Goal: Task Accomplishment & Management: Complete application form

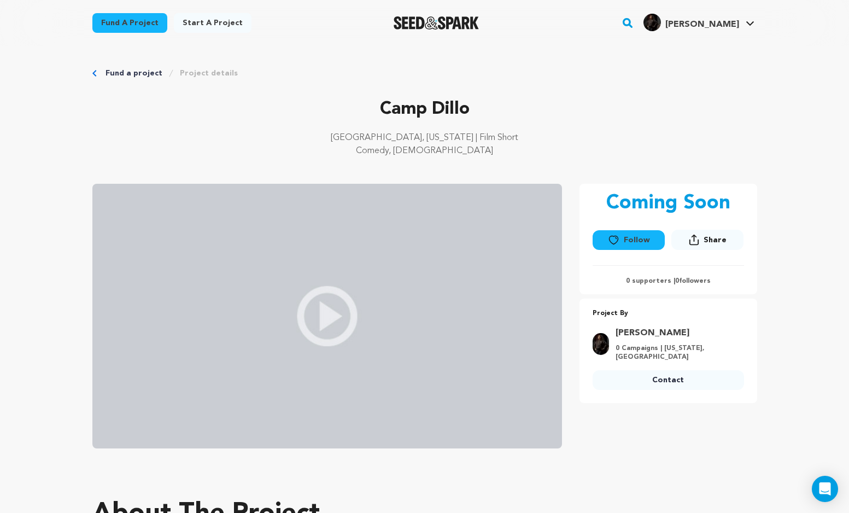
click at [580, 160] on div "[GEOGRAPHIC_DATA], [US_STATE] | Film Short Comedy, [DEMOGRAPHIC_DATA]" at bounding box center [424, 148] width 665 height 35
click at [708, 47] on link "My Projects" at bounding box center [717, 48] width 122 height 24
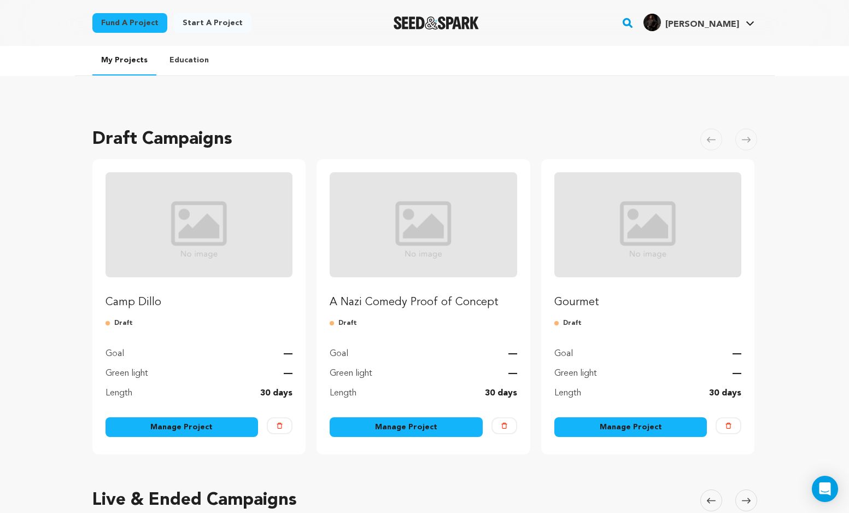
click at [168, 422] on link "Manage Project" at bounding box center [182, 427] width 153 height 20
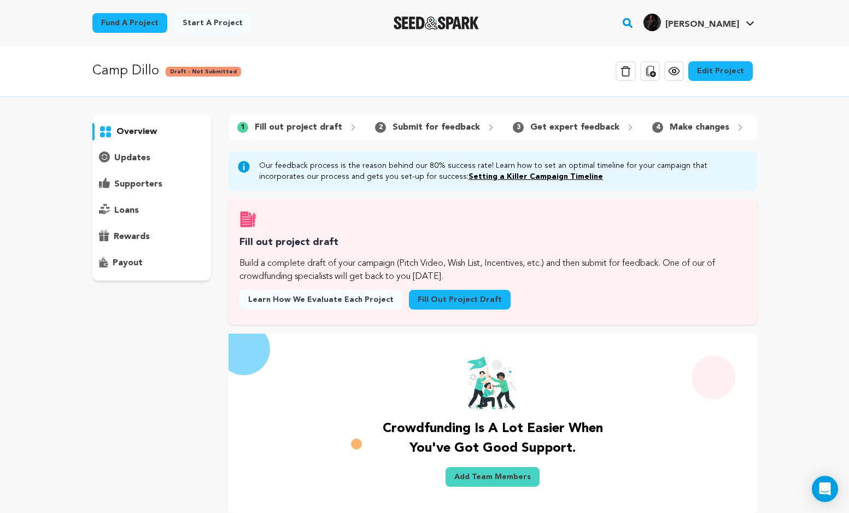
click at [284, 135] on div "1 Fill out project draft" at bounding box center [298, 127] width 138 height 17
click at [469, 297] on link "Fill out project draft" at bounding box center [460, 300] width 102 height 20
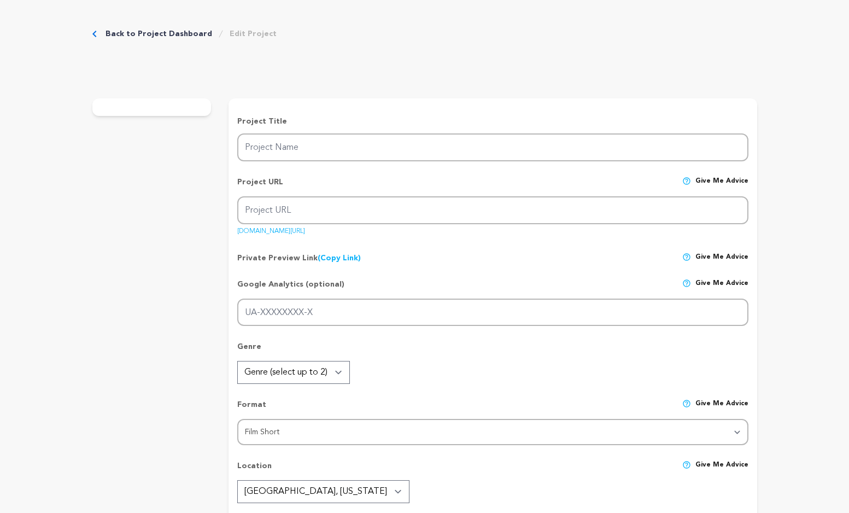
type input "Camp Dillo"
type input "camp-dillo"
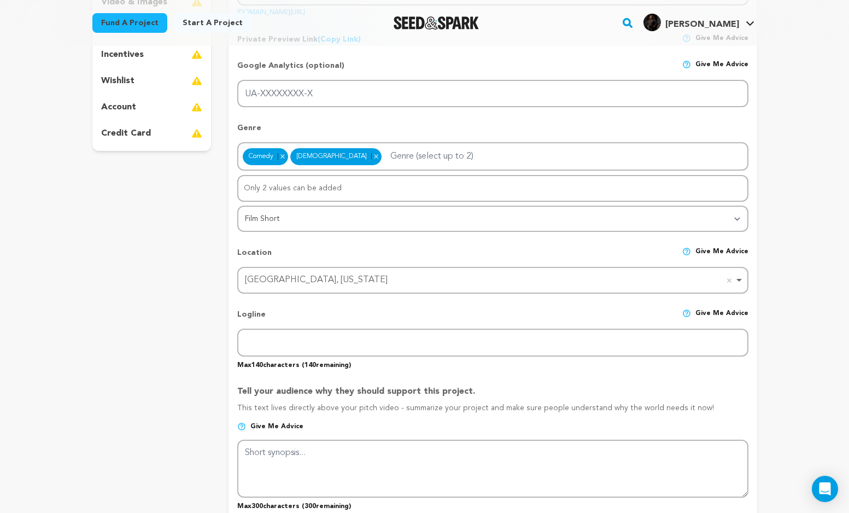
scroll to position [261, 0]
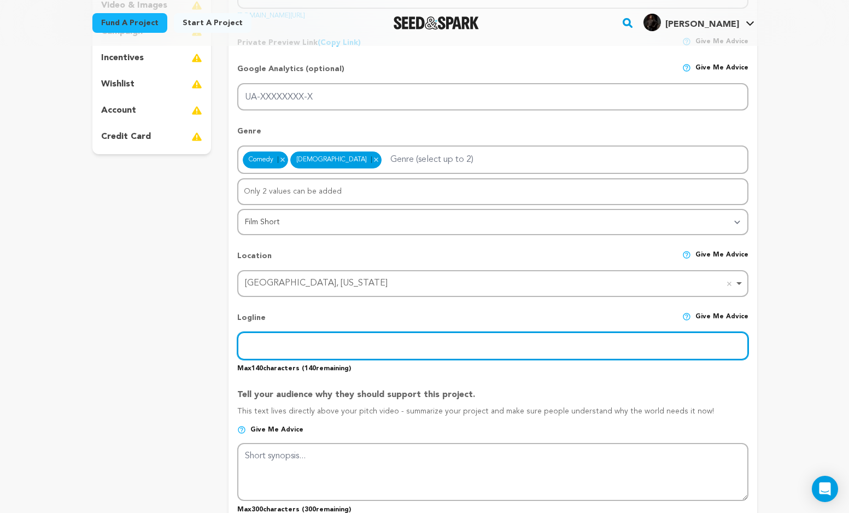
click at [358, 350] on input "text" at bounding box center [492, 346] width 511 height 28
paste input "Camp Dillo is a queer sex comedy short film about awkward first kisses, humilia…"
type input "Camp Dillo is a queer sex comedy short film about awkward first kisses, humilia…"
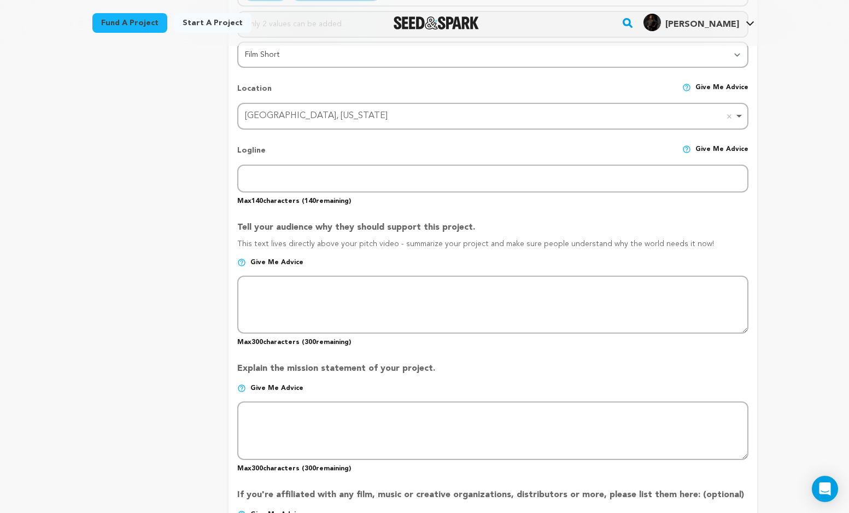
scroll to position [445, 0]
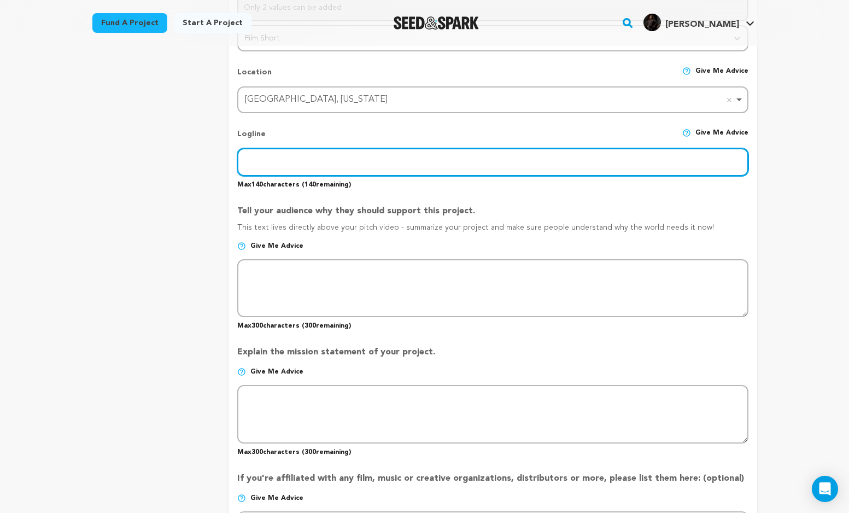
click at [362, 173] on input "text" at bounding box center [492, 162] width 511 height 28
paste input "Camp Dillo is a [DEMOGRAPHIC_DATA] sex comedy short film about awkward first ki…"
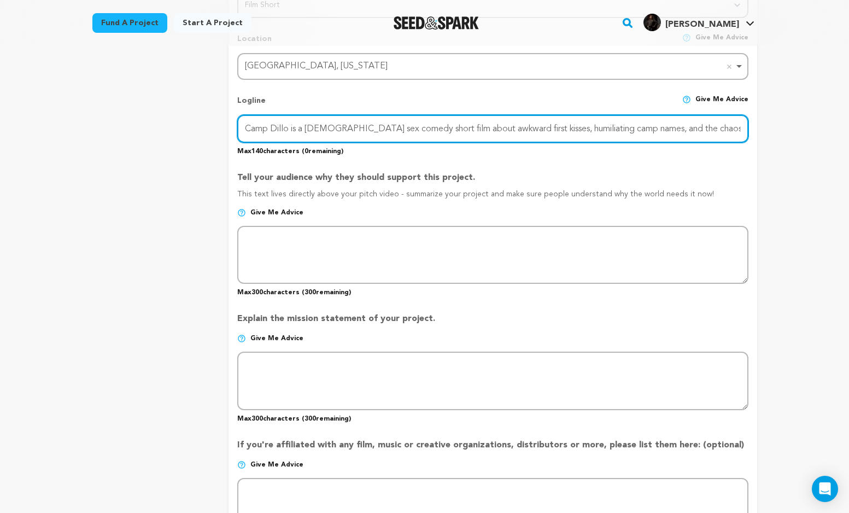
scroll to position [479, 0]
type input "Camp Dillo is a queer sex comedy short film about awkward first kisses, humilia…"
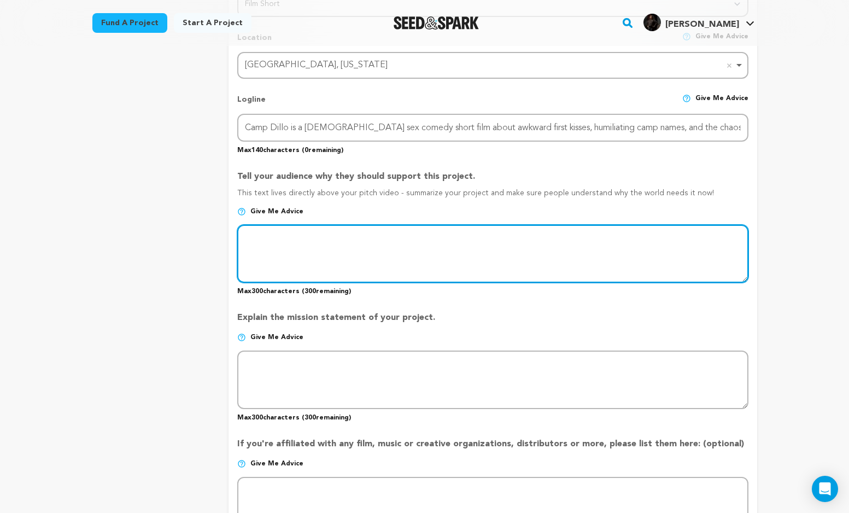
click at [472, 229] on textarea at bounding box center [492, 254] width 511 height 58
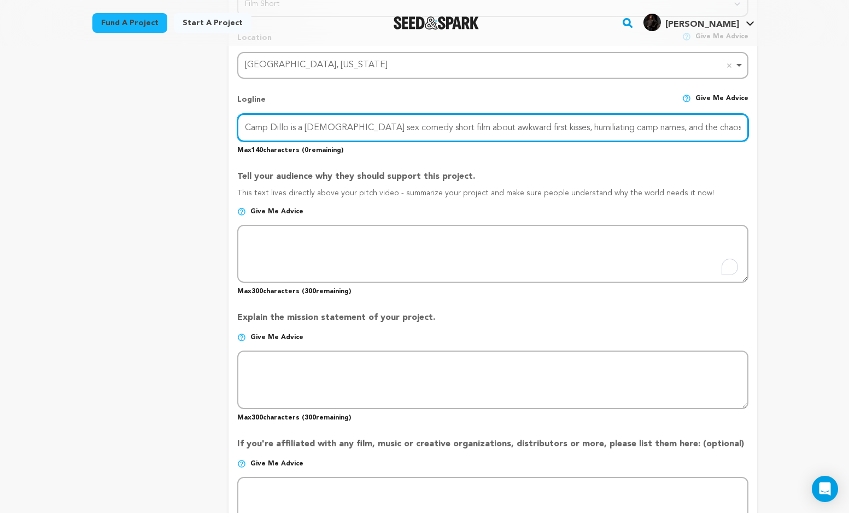
click at [479, 126] on input "Camp Dillo is a [DEMOGRAPHIC_DATA] sex comedy short film about awkward first ki…" at bounding box center [492, 128] width 511 height 28
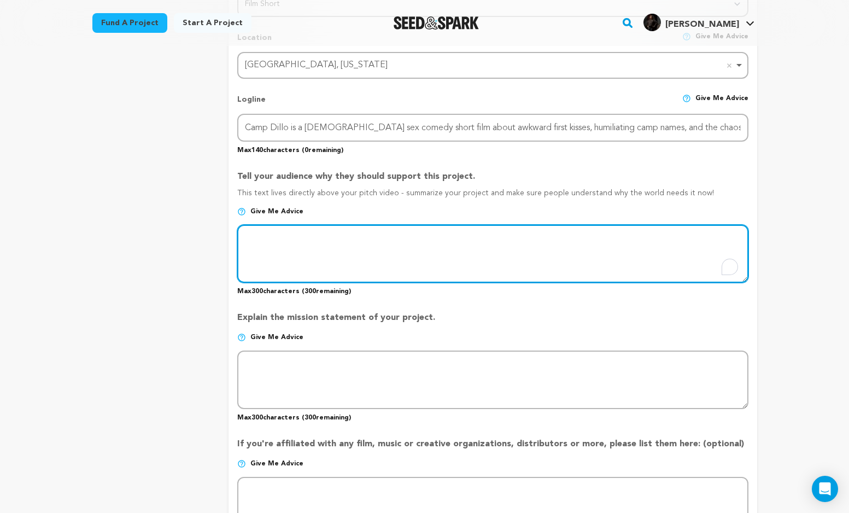
click at [282, 254] on textarea "To enrich screen reader interactions, please activate Accessibility in Grammarl…" at bounding box center [492, 254] width 511 height 58
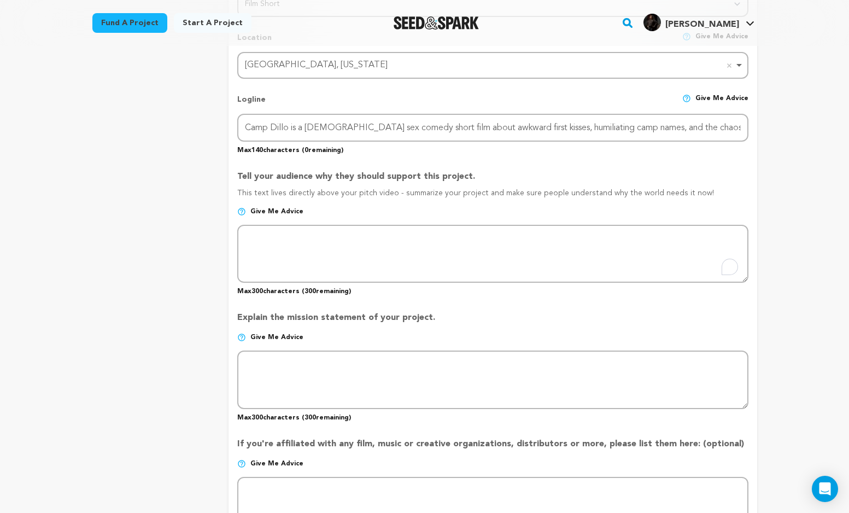
click at [241, 208] on img at bounding box center [241, 211] width 9 height 9
click at [243, 209] on img at bounding box center [241, 211] width 9 height 9
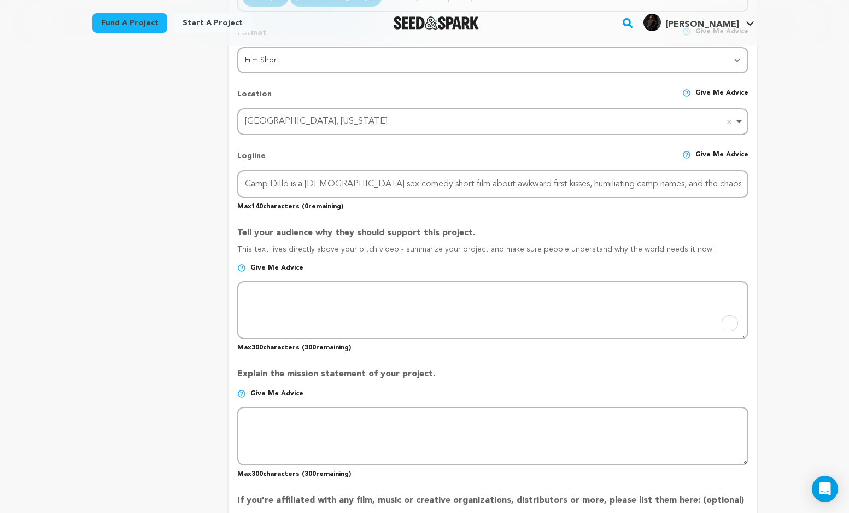
scroll to position [428, 0]
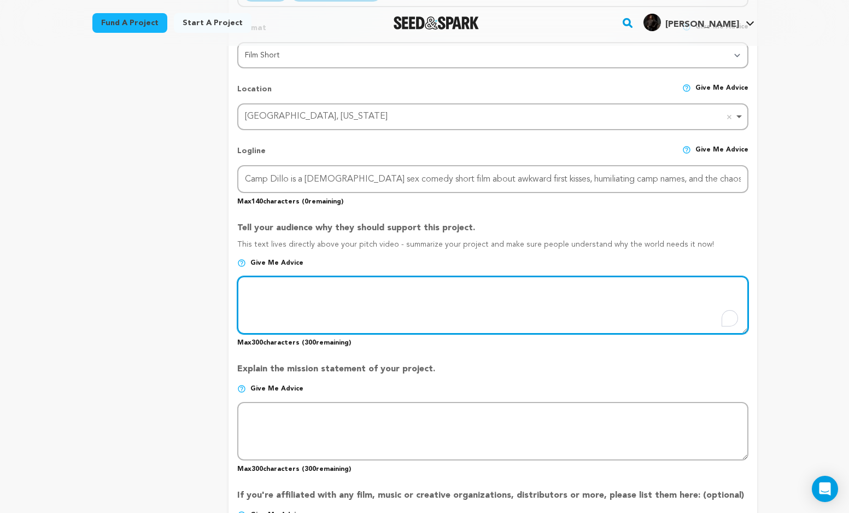
click at [417, 290] on textarea "To enrich screen reader interactions, please activate Accessibility in Grammarl…" at bounding box center [492, 305] width 511 height 58
click at [277, 297] on textarea "To enrich screen reader interactions, please activate Accessibility in Grammarl…" at bounding box center [492, 305] width 511 height 58
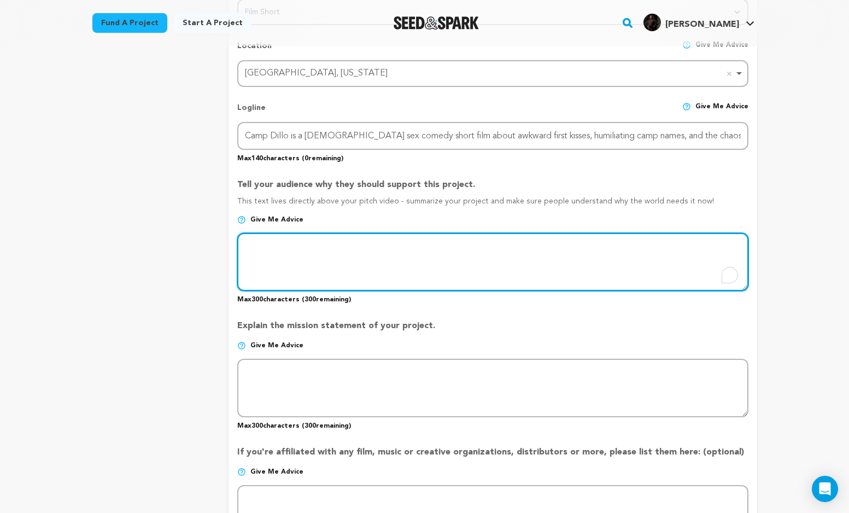
scroll to position [367, 0]
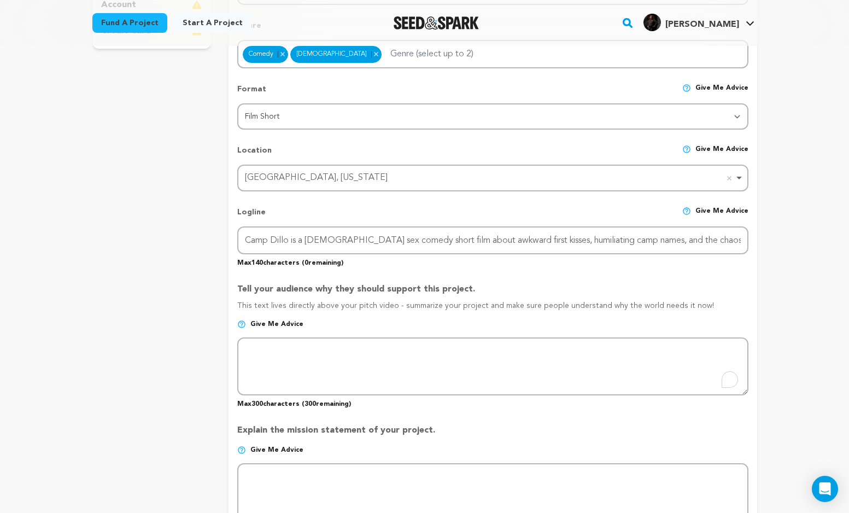
drag, startPoint x: 456, startPoint y: 286, endPoint x: 210, endPoint y: 286, distance: 246.0
click at [210, 286] on div "project story team social media video & images campaign incentives wishlist" at bounding box center [424, 357] width 665 height 1158
click at [468, 300] on p "This text lives directly above your pitch video - summarize your project and ma…" at bounding box center [492, 310] width 511 height 20
drag, startPoint x: 704, startPoint y: 303, endPoint x: 229, endPoint y: 284, distance: 476.0
click at [229, 284] on form "Project Title Project Name Camp Dillo Project URL Give me advice Project URL ca…" at bounding box center [493, 358] width 528 height 1126
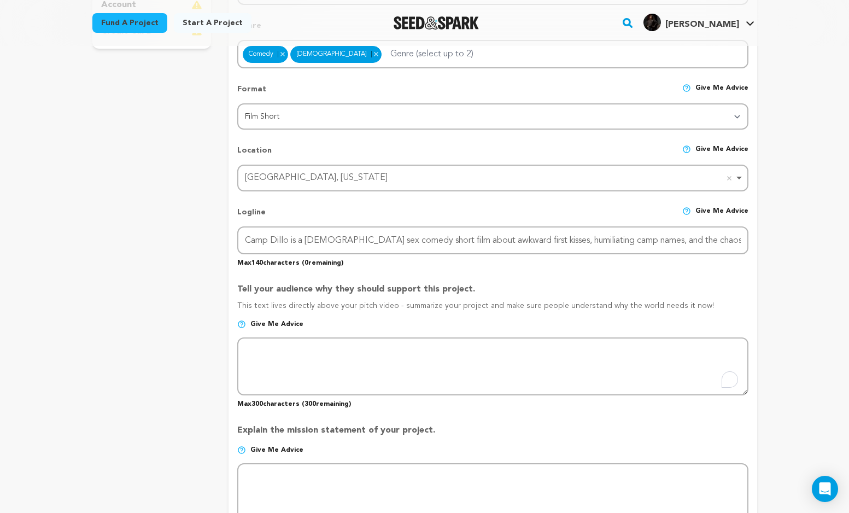
copy div "Tell your audience why they should support this project. This text lives direct…"
click at [359, 404] on p "Max 300 characters ( 300 remaining)" at bounding box center [492, 401] width 511 height 13
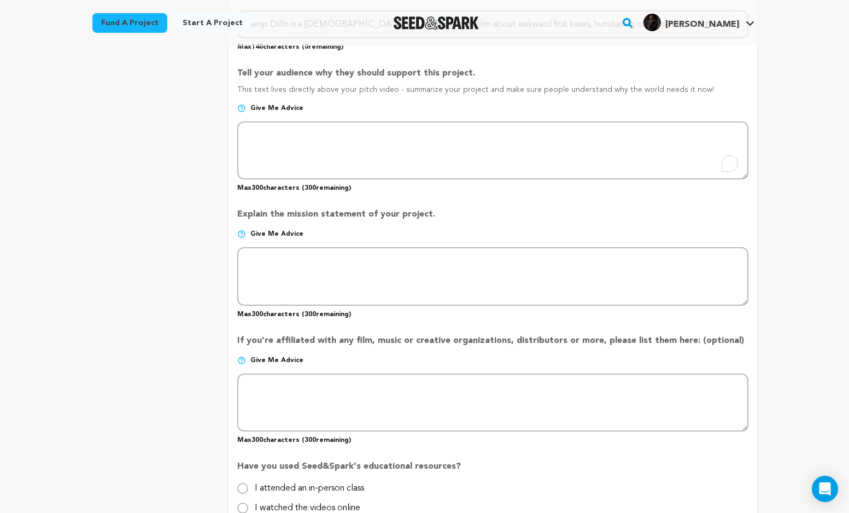
scroll to position [588, 0]
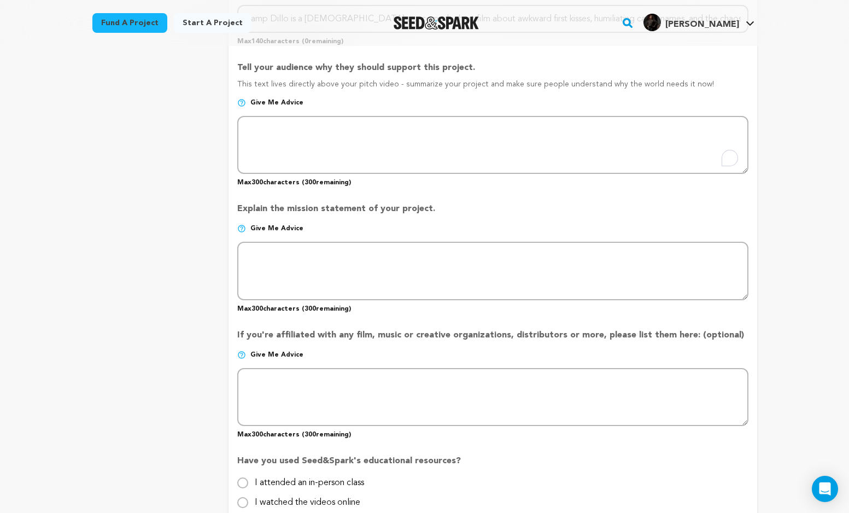
click at [436, 210] on p "Explain the mission statement of your project." at bounding box center [492, 213] width 511 height 22
drag, startPoint x: 273, startPoint y: 207, endPoint x: 227, endPoint y: 207, distance: 45.9
click at [227, 207] on div "project story team social media video & images campaign incentives wishlist" at bounding box center [424, 135] width 665 height 1158
copy p "Explain the mission statement of your project."
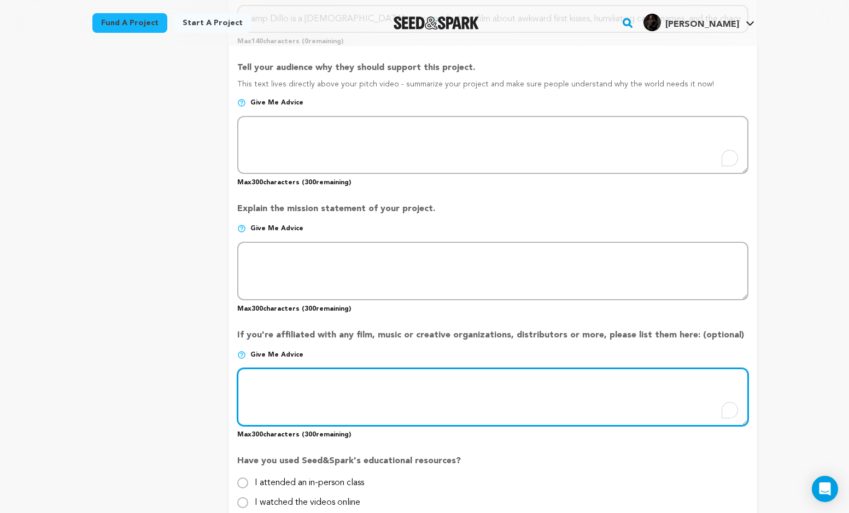
click at [457, 385] on textarea "To enrich screen reader interactions, please activate Accessibility in Grammarl…" at bounding box center [492, 397] width 511 height 58
click at [280, 384] on textarea "To enrich screen reader interactions, please activate Accessibility in Grammarl…" at bounding box center [492, 397] width 511 height 58
click at [290, 379] on textarea "To enrich screen reader interactions, please activate Accessibility in Grammarl…" at bounding box center [492, 397] width 511 height 58
click at [452, 373] on textarea "To enrich screen reader interactions, please activate Accessibility in Grammarl…" at bounding box center [492, 397] width 511 height 58
drag, startPoint x: 452, startPoint y: 373, endPoint x: 467, endPoint y: 400, distance: 30.4
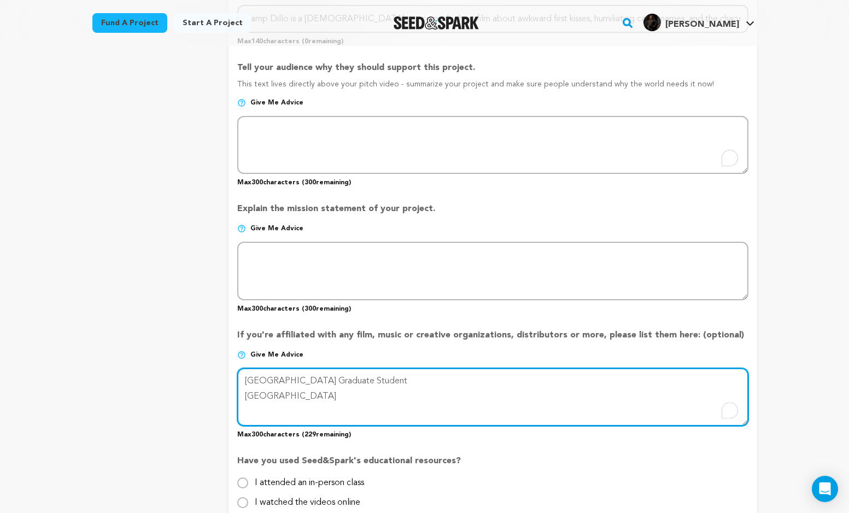
click at [467, 400] on textarea "To enrich screen reader interactions, please activate Accessibility in Grammarl…" at bounding box center [492, 397] width 511 height 58
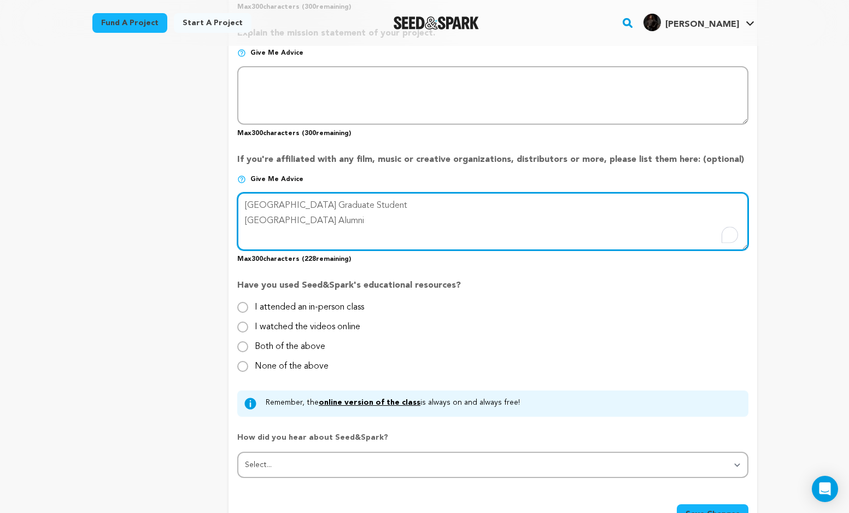
scroll to position [772, 0]
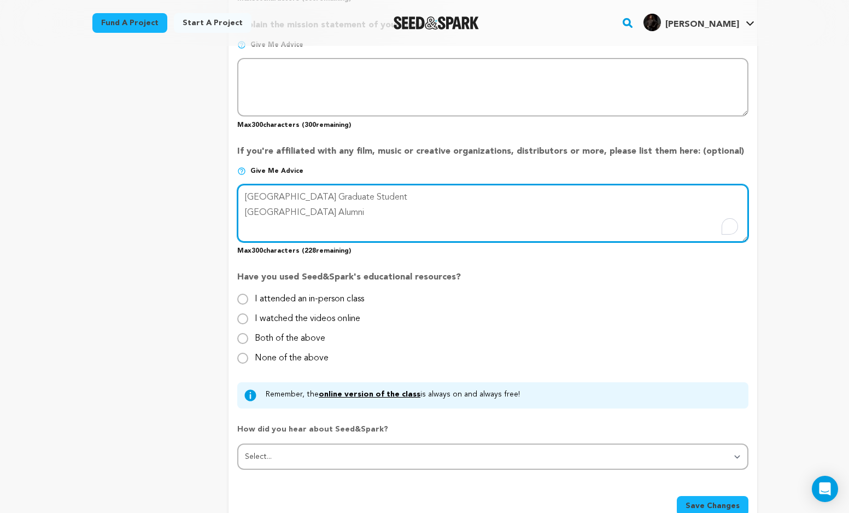
type textarea "Loyola Marymount University Graduate Student Cal State Northridge Alumni"
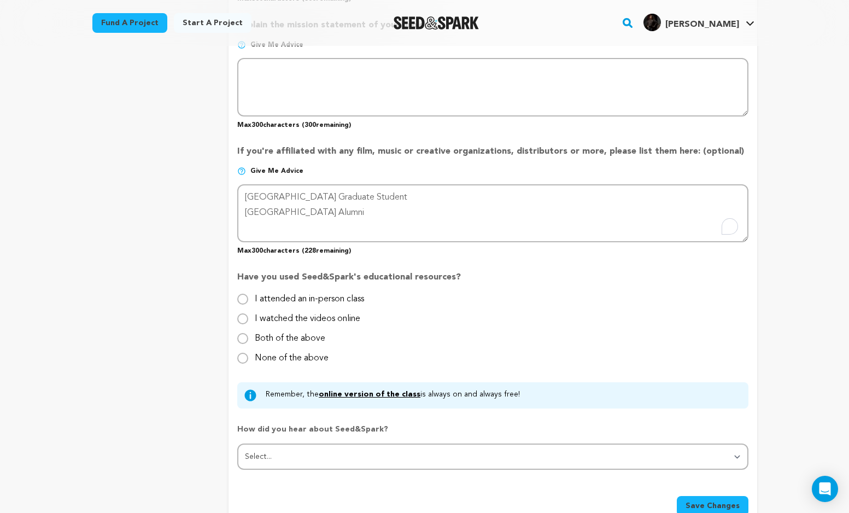
click at [243, 358] on input "None of the above" at bounding box center [242, 358] width 11 height 11
radio input "true"
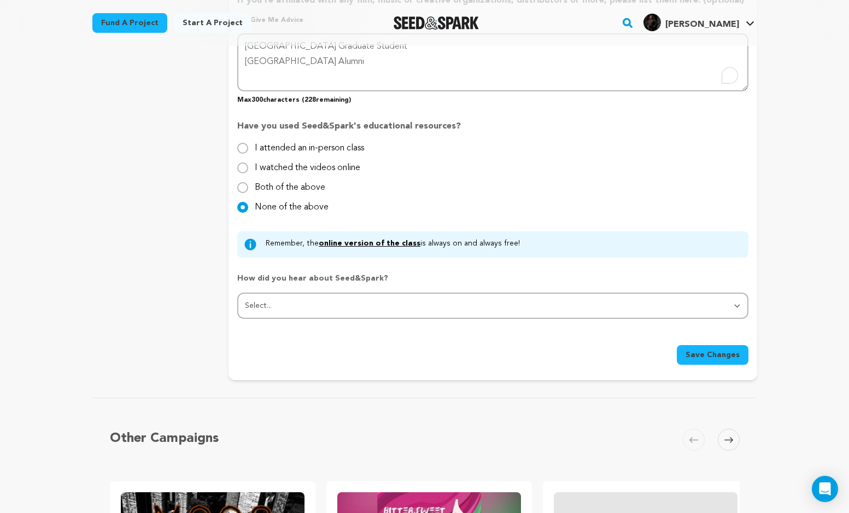
scroll to position [928, 0]
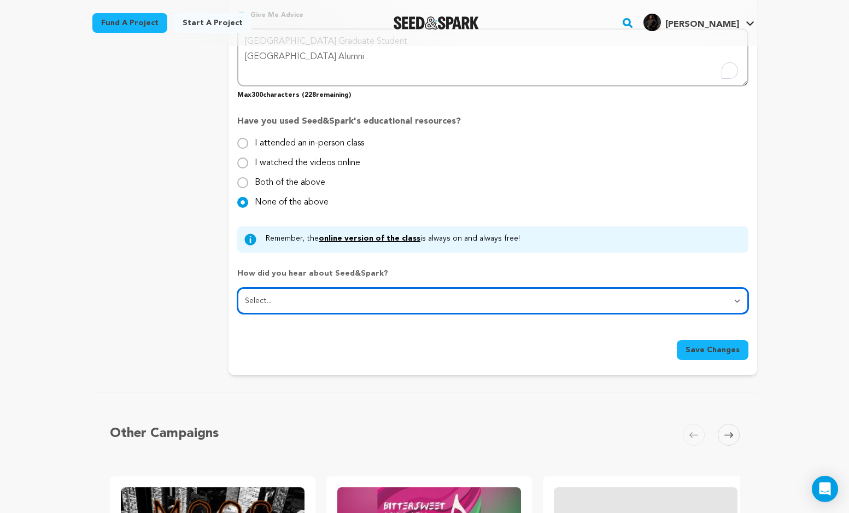
select select "2"
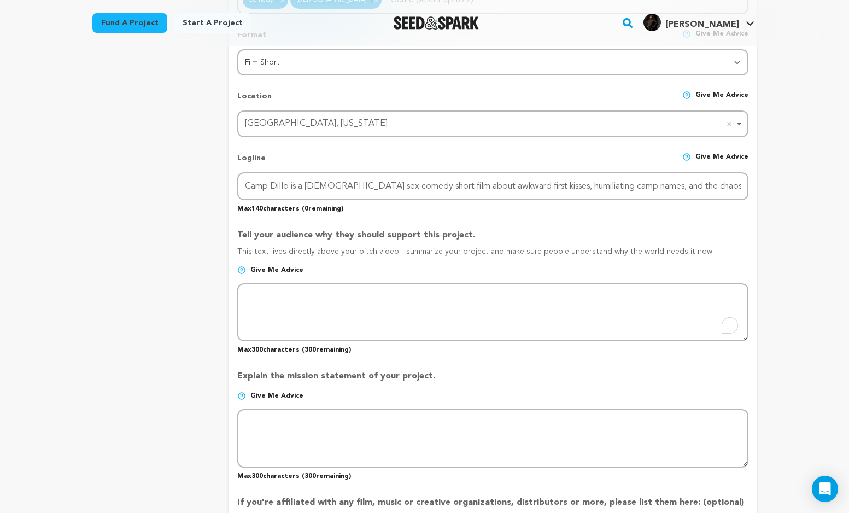
scroll to position [444, 0]
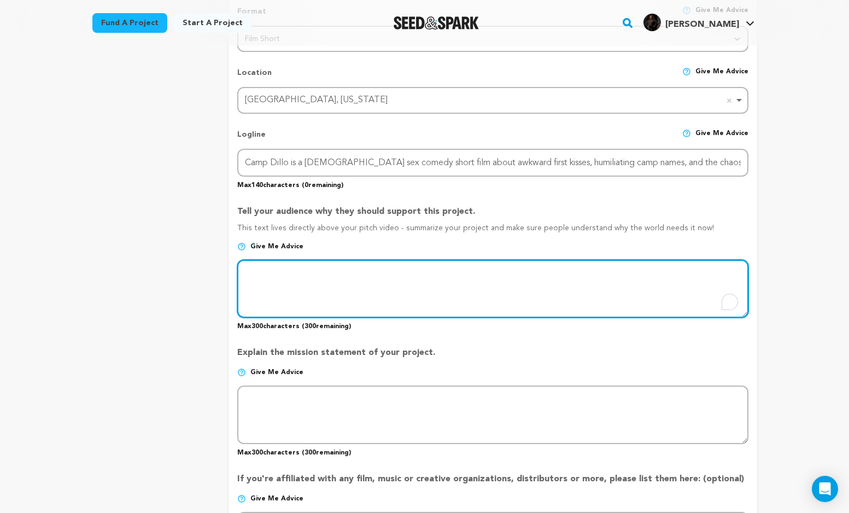
click at [382, 297] on textarea "To enrich screen reader interactions, please activate Accessibility in Grammarl…" at bounding box center [492, 289] width 511 height 58
paste textarea "Camp isn’t just cabins and bug spray — it’s where we first figure out who we ar…"
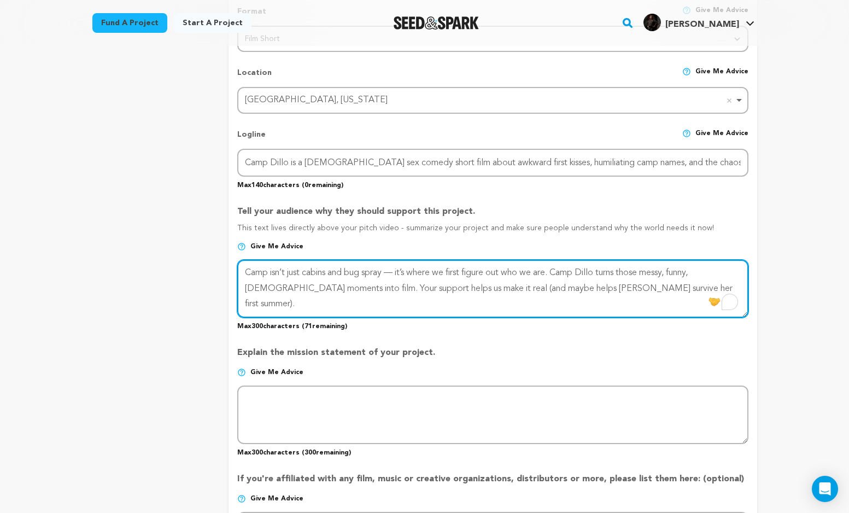
click at [401, 271] on textarea "To enrich screen reader interactions, please activate Accessibility in Grammarl…" at bounding box center [492, 289] width 511 height 58
click at [333, 271] on textarea "To enrich screen reader interactions, please activate Accessibility in Grammarl…" at bounding box center [492, 289] width 511 height 58
click at [442, 267] on textarea "To enrich screen reader interactions, please activate Accessibility in Grammarl…" at bounding box center [492, 289] width 511 height 58
click at [678, 269] on textarea "To enrich screen reader interactions, please activate Accessibility in Grammarl…" at bounding box center [492, 289] width 511 height 58
drag, startPoint x: 369, startPoint y: 286, endPoint x: 338, endPoint y: 286, distance: 30.6
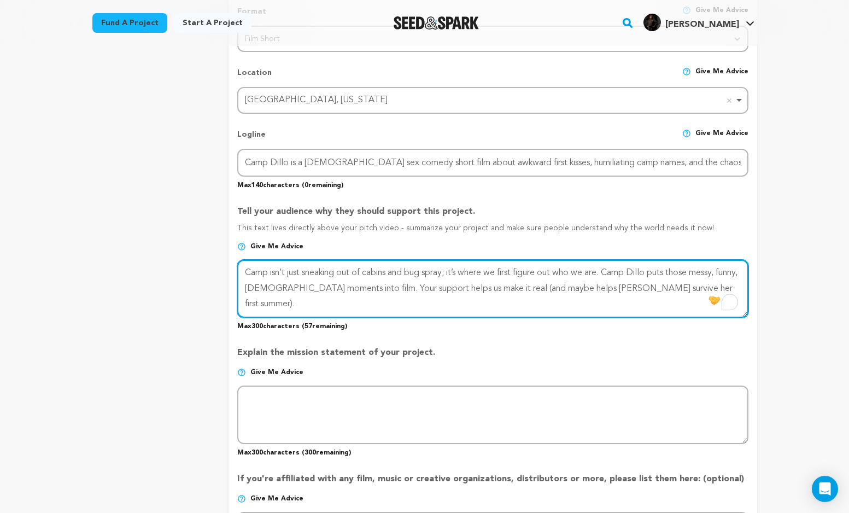
click at [338, 286] on textarea "To enrich screen reader interactions, please activate Accessibility in Grammarl…" at bounding box center [492, 289] width 511 height 58
click at [557, 286] on textarea "To enrich screen reader interactions, please activate Accessibility in Grammarl…" at bounding box center [492, 289] width 511 height 58
click at [681, 286] on textarea "To enrich screen reader interactions, please activate Accessibility in Grammarl…" at bounding box center [492, 289] width 511 height 58
click at [486, 300] on textarea "To enrich screen reader interactions, please activate Accessibility in Grammarl…" at bounding box center [492, 289] width 511 height 58
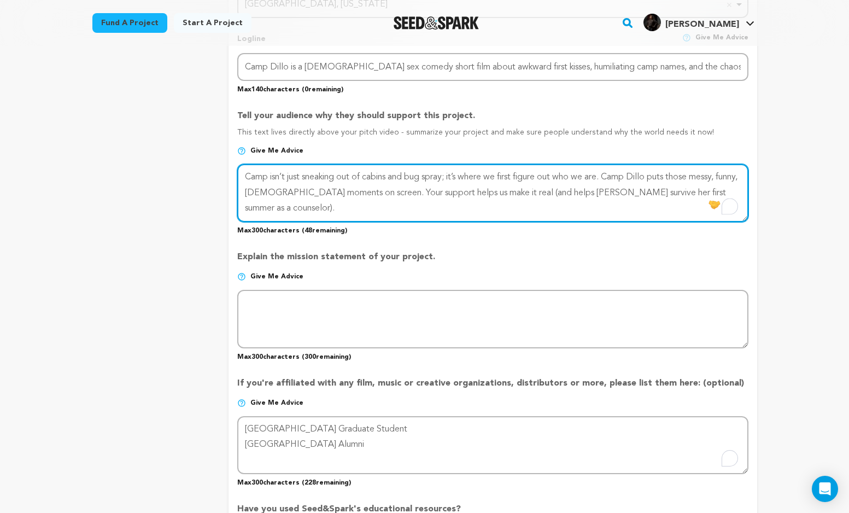
scroll to position [547, 0]
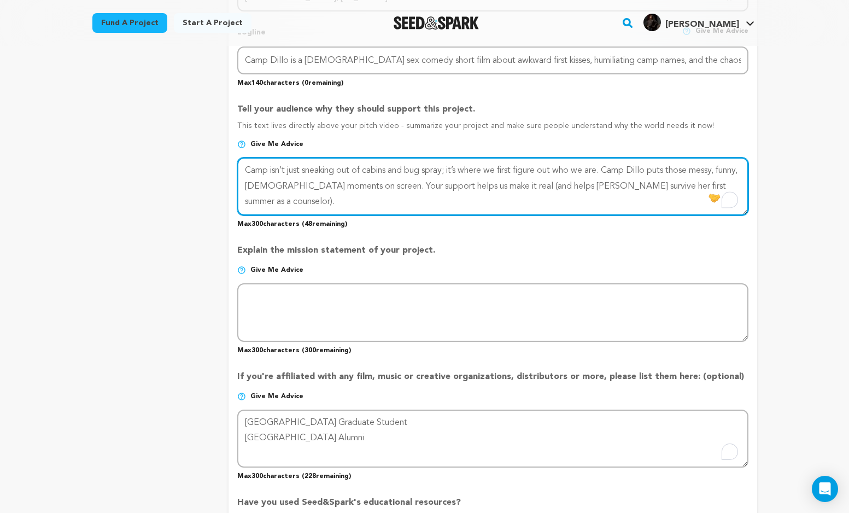
type textarea "Camp isn’t just sneaking out of cabins and bug spray; it’s where we first figur…"
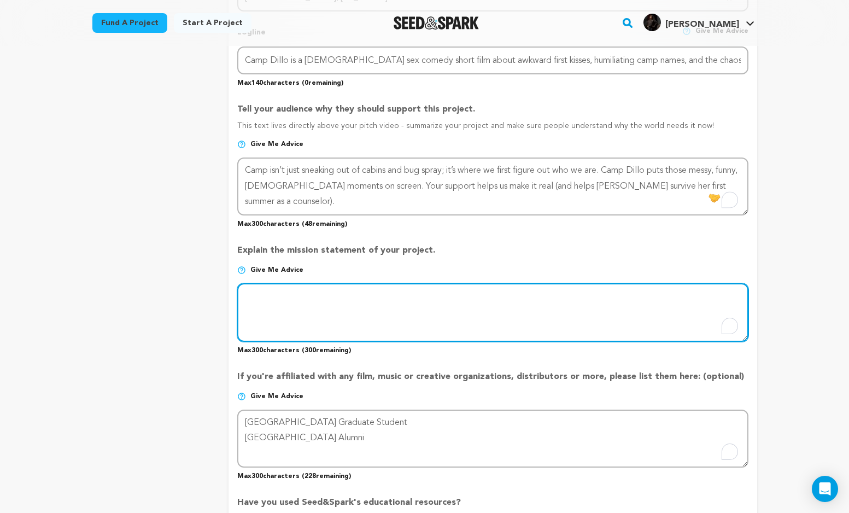
click at [452, 301] on textarea "To enrich screen reader interactions, please activate Accessibility in Grammarl…" at bounding box center [492, 312] width 511 height 58
paste textarea "Our mission is to tell bold, queer, coming-of-age stories with heart and humor.…"
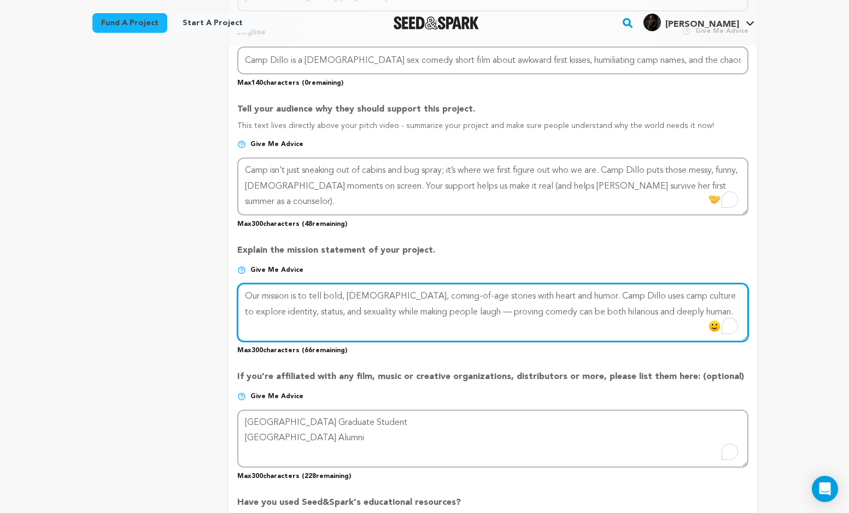
drag, startPoint x: 704, startPoint y: 309, endPoint x: 468, endPoint y: 309, distance: 235.1
click at [468, 309] on textarea "To enrich screen reader interactions, please activate Accessibility in Grammarl…" at bounding box center [492, 312] width 511 height 58
type textarea "Our mission is to tell bold, [DEMOGRAPHIC_DATA], coming-of-age stories with hea…"
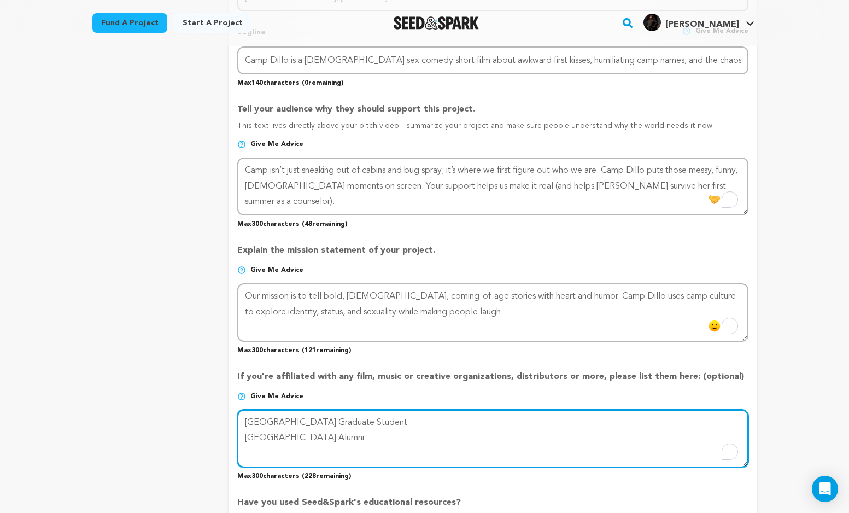
click at [415, 433] on textarea "To enrich screen reader interactions, please activate Accessibility in Grammarl…" at bounding box center [492, 438] width 511 height 58
drag, startPoint x: 436, startPoint y: 422, endPoint x: 364, endPoint y: 421, distance: 72.2
click at [364, 421] on textarea "To enrich screen reader interactions, please activate Accessibility in Grammarl…" at bounding box center [492, 438] width 511 height 58
click at [242, 437] on textarea "To enrich screen reader interactions, please activate Accessibility in Grammarl…" at bounding box center [492, 438] width 511 height 58
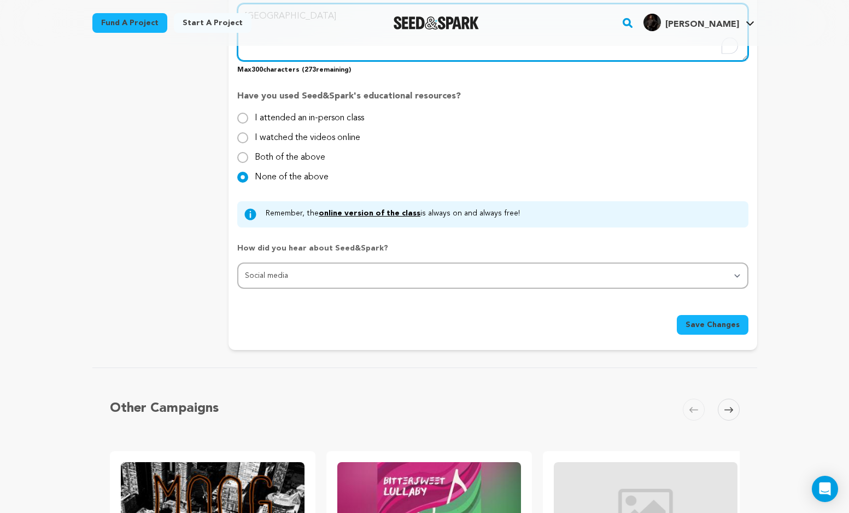
scroll to position [954, 0]
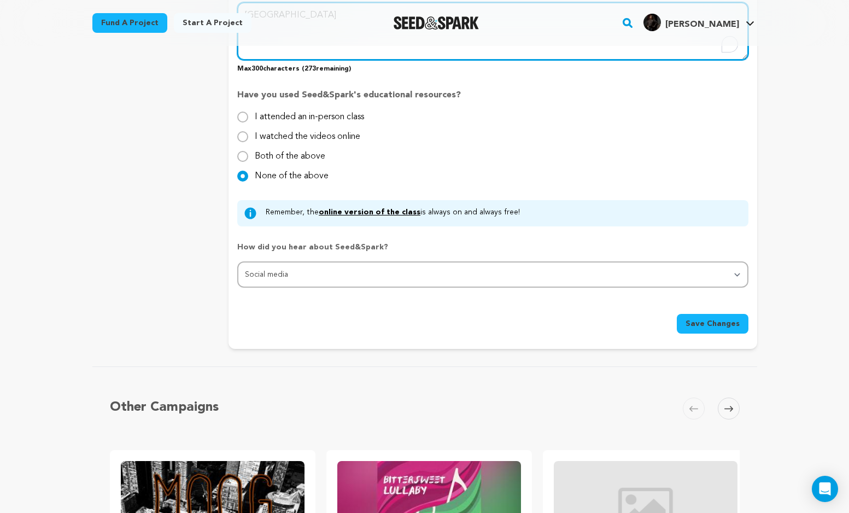
type textarea "[GEOGRAPHIC_DATA]"
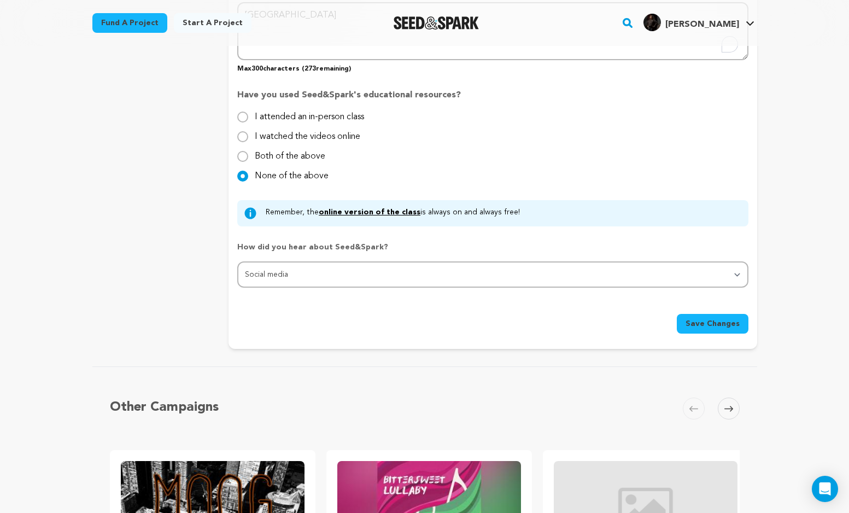
click at [718, 321] on span "Save Changes" at bounding box center [713, 323] width 54 height 11
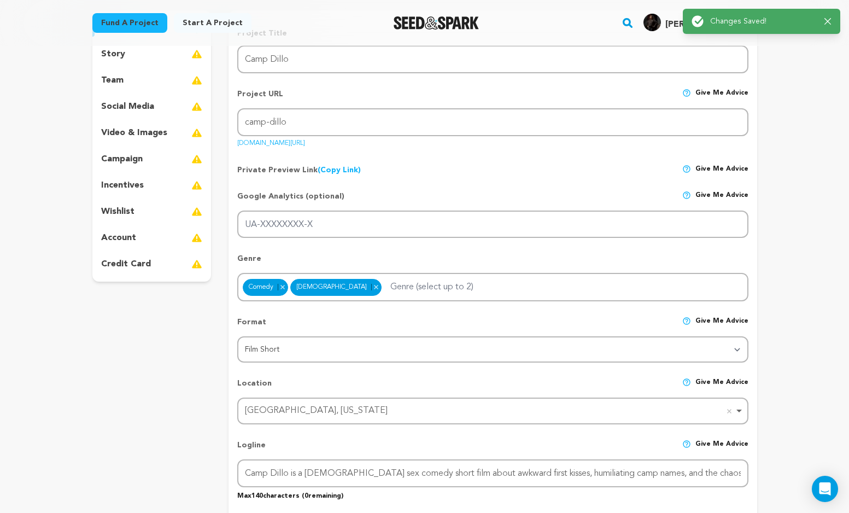
scroll to position [0, 0]
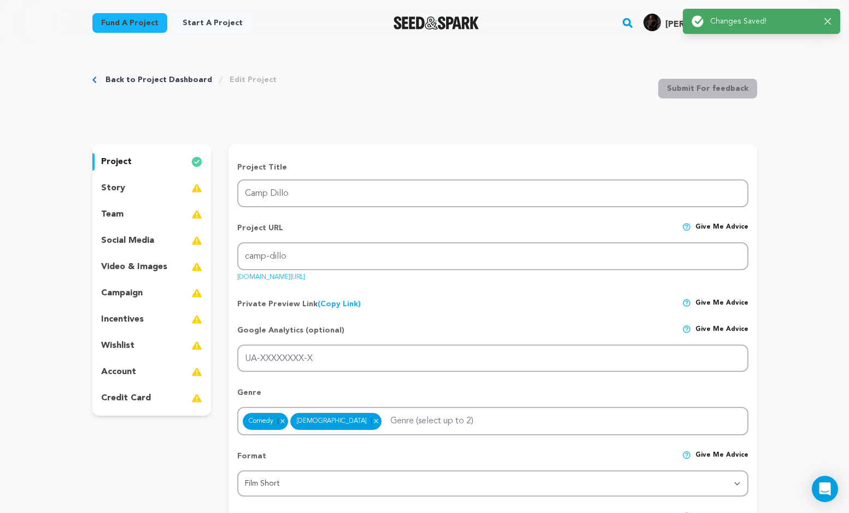
click at [141, 196] on div "story" at bounding box center [151, 187] width 119 height 17
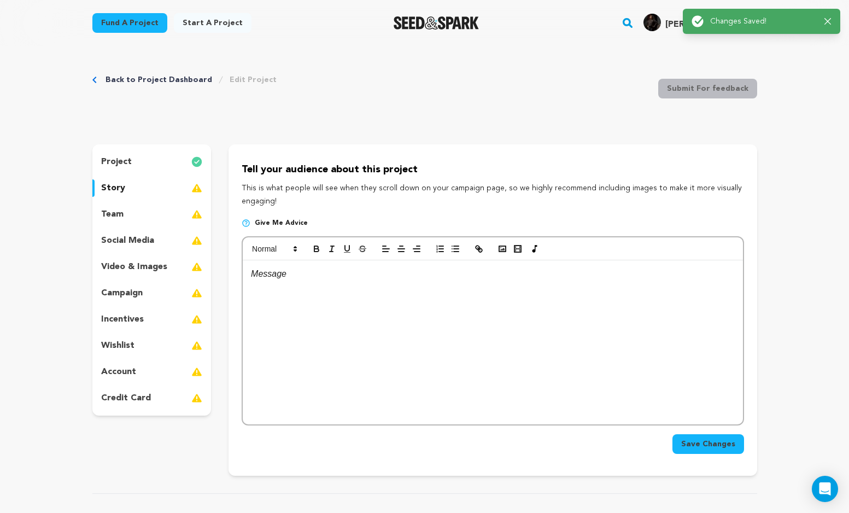
click at [373, 290] on div at bounding box center [493, 342] width 500 height 164
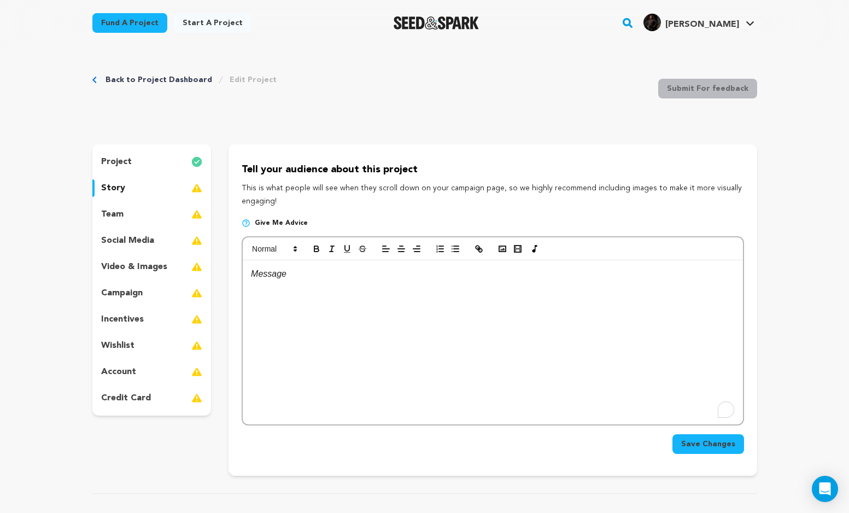
click at [157, 218] on div "team" at bounding box center [151, 214] width 119 height 17
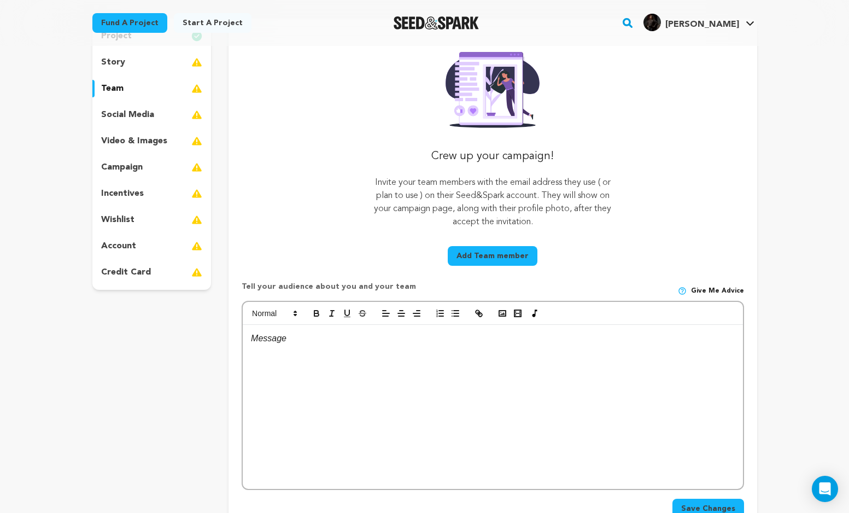
scroll to position [115, 0]
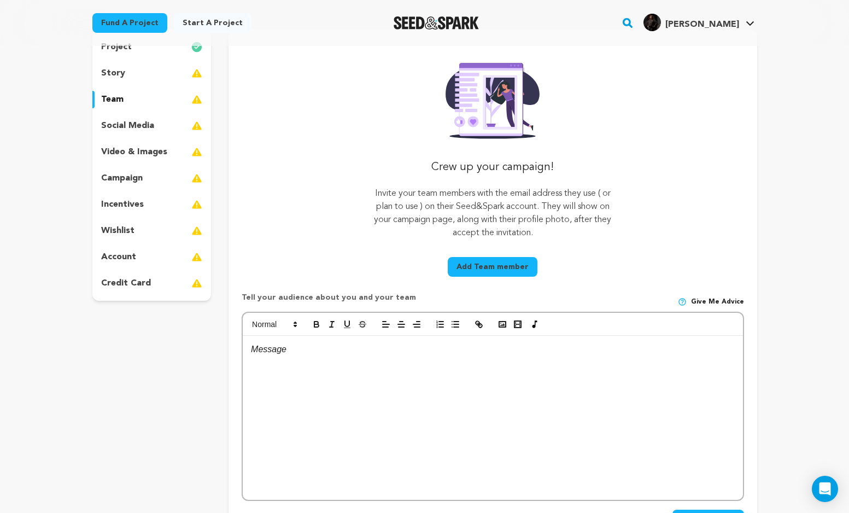
click at [154, 131] on div "social media" at bounding box center [151, 125] width 119 height 17
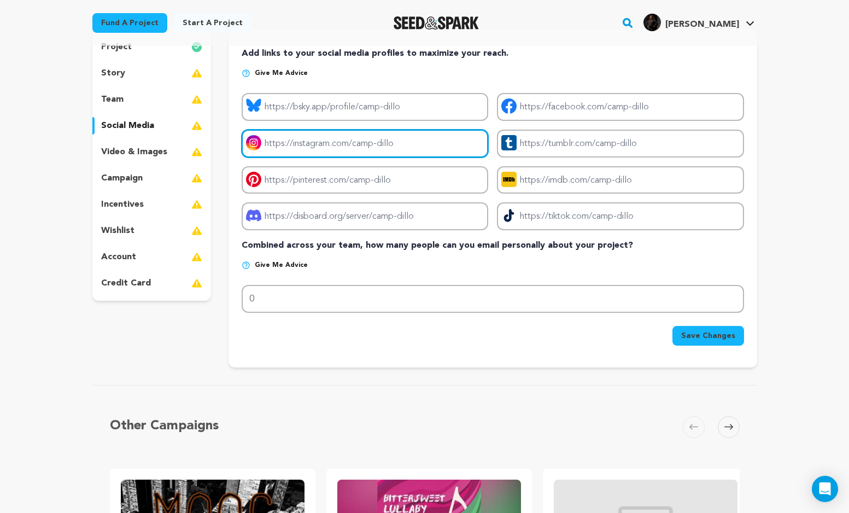
click at [354, 148] on input "Project instagram link" at bounding box center [365, 144] width 247 height 28
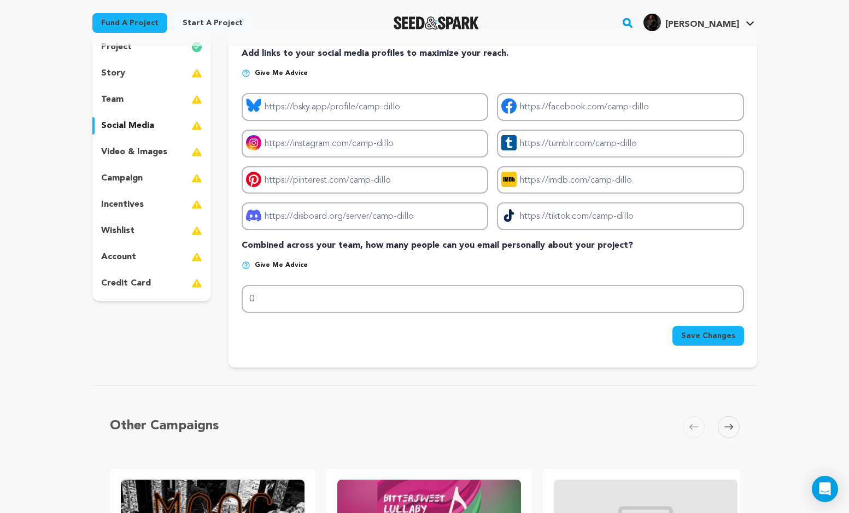
click at [170, 149] on div "video & images" at bounding box center [151, 151] width 119 height 17
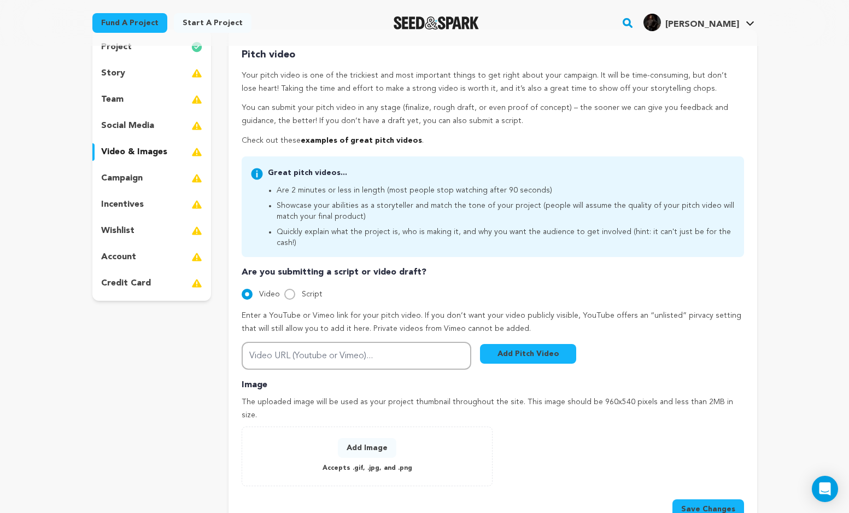
click at [289, 289] on input "Script" at bounding box center [289, 294] width 11 height 11
radio input "true"
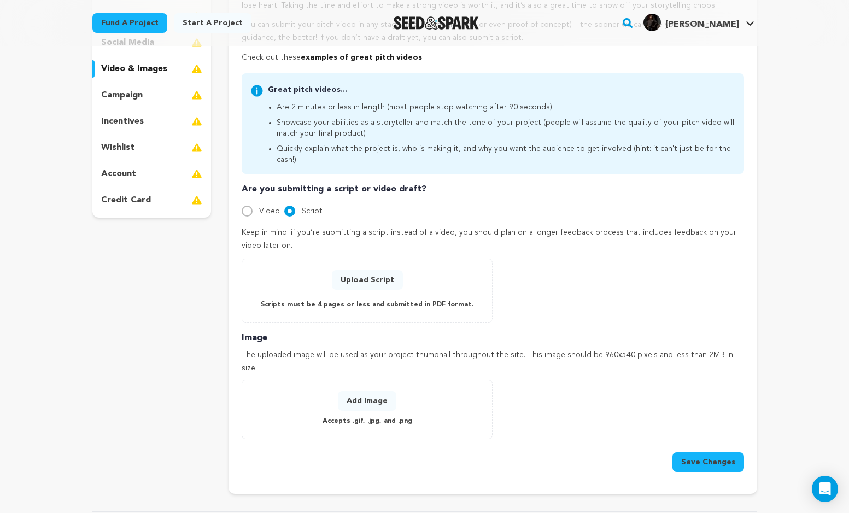
scroll to position [159, 0]
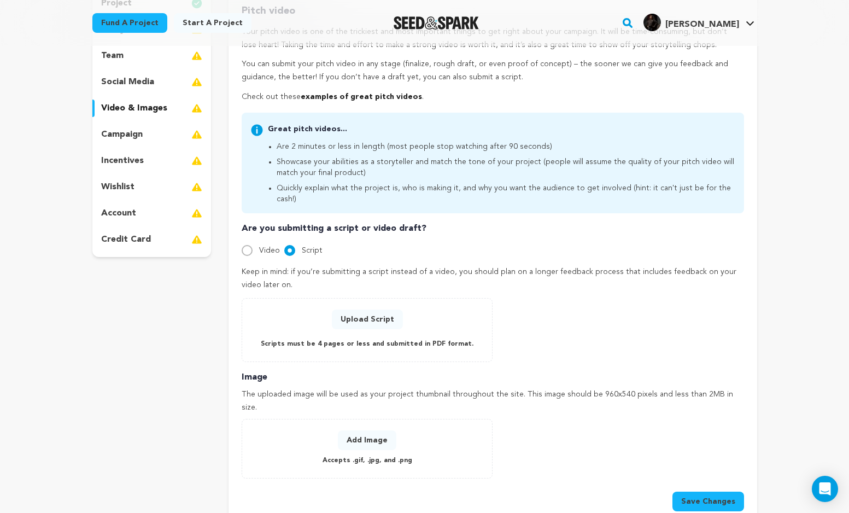
click at [147, 142] on div "campaign" at bounding box center [151, 134] width 119 height 17
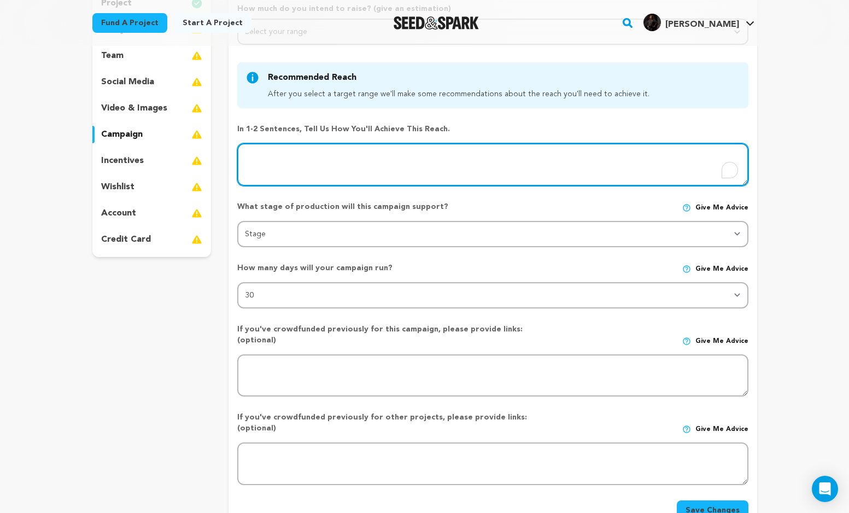
click at [326, 163] on textarea "To enrich screen reader interactions, please activate Accessibility in Grammarl…" at bounding box center [492, 164] width 511 height 43
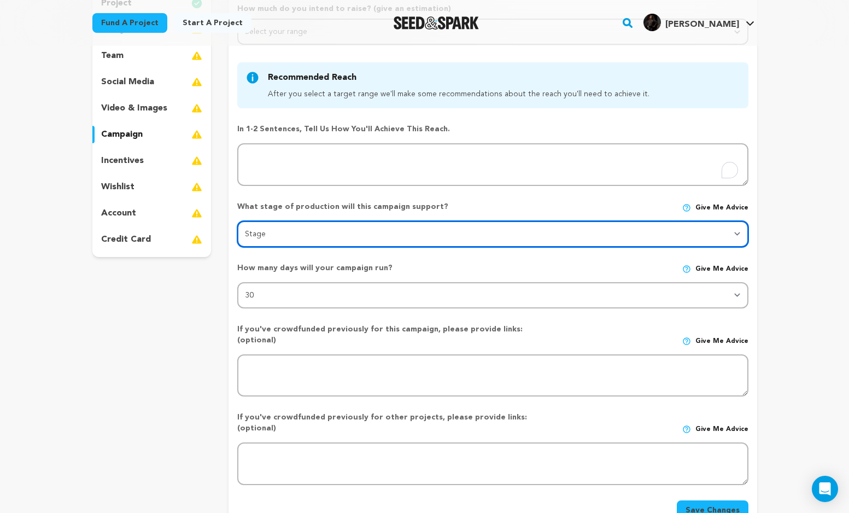
select select "1403"
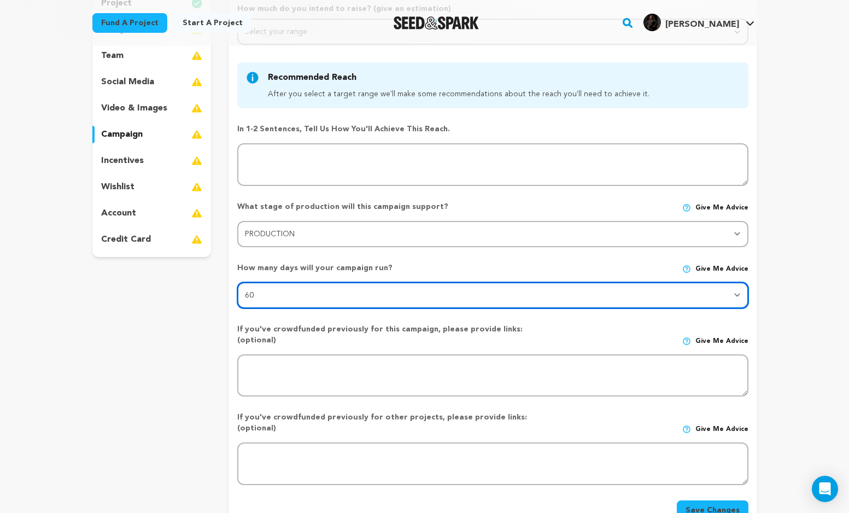
select select "45"
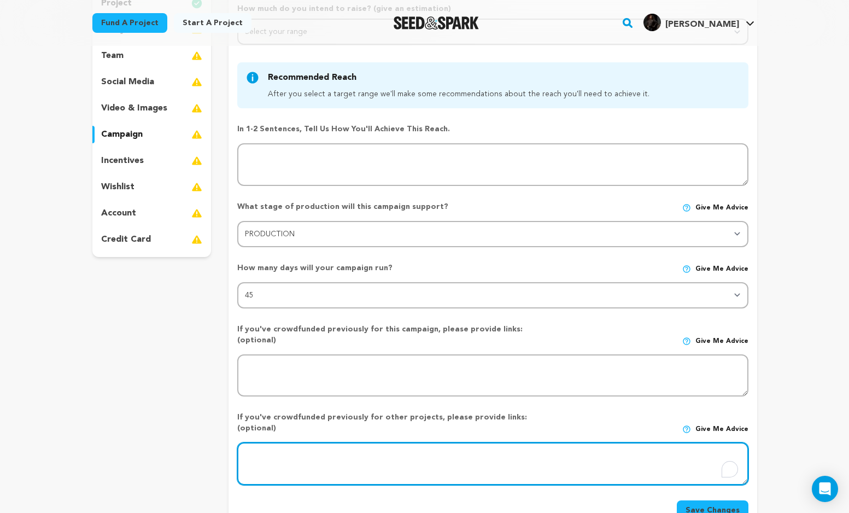
click at [491, 442] on textarea "To enrich screen reader interactions, please activate Accessibility in Grammarl…" at bounding box center [492, 463] width 511 height 43
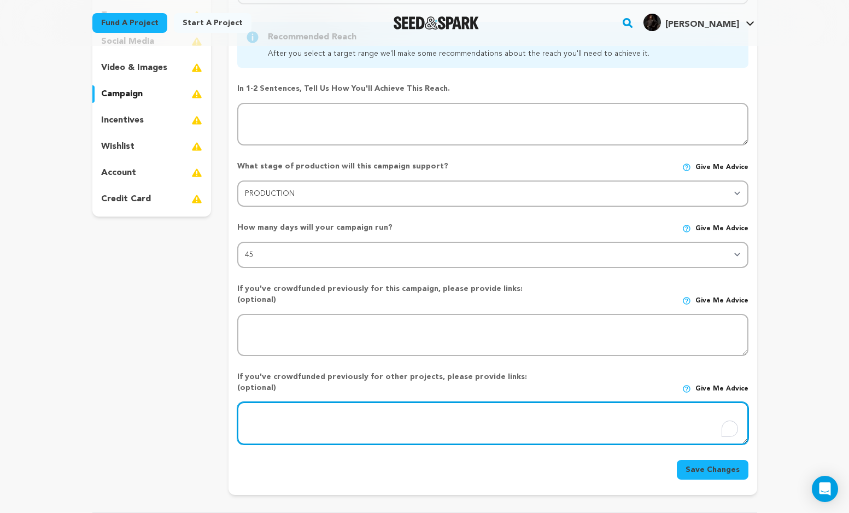
scroll to position [195, 0]
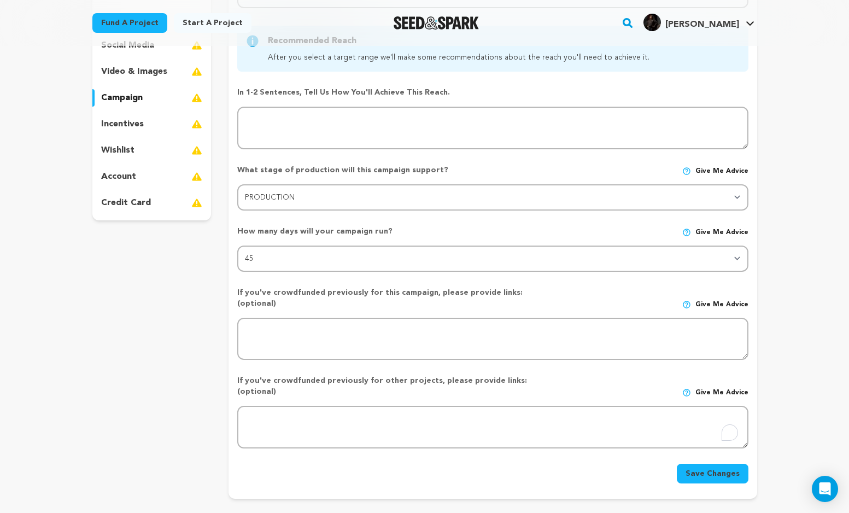
click at [133, 128] on p "incentives" at bounding box center [122, 124] width 43 height 13
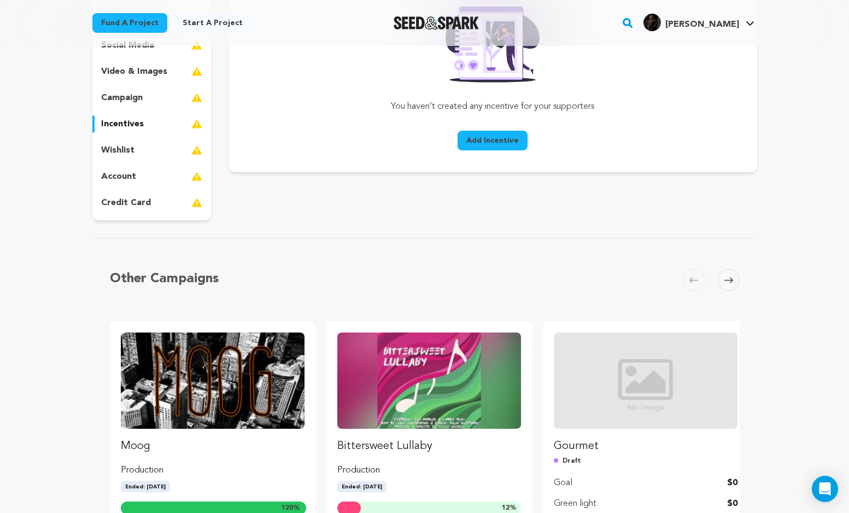
click at [129, 108] on div "project story team social media video & images campaign incentives wishlist acc…" at bounding box center [151, 84] width 119 height 271
click at [129, 103] on p "campaign" at bounding box center [122, 97] width 42 height 13
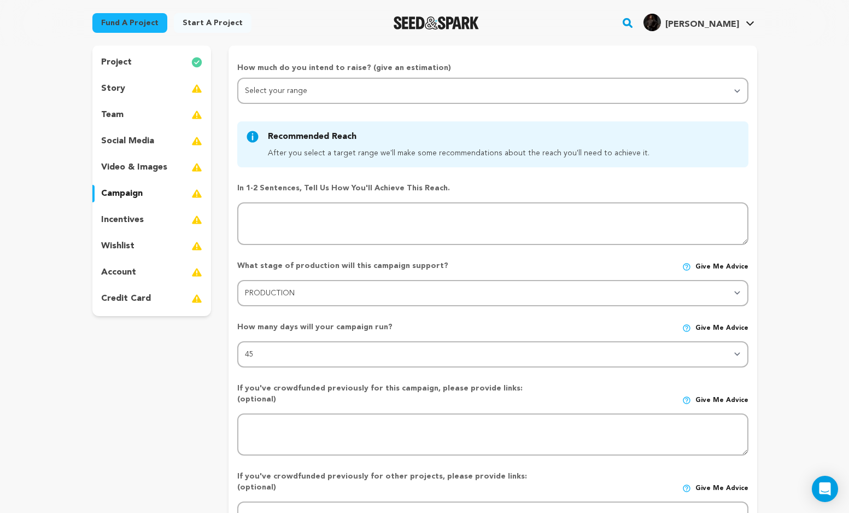
scroll to position [97, 0]
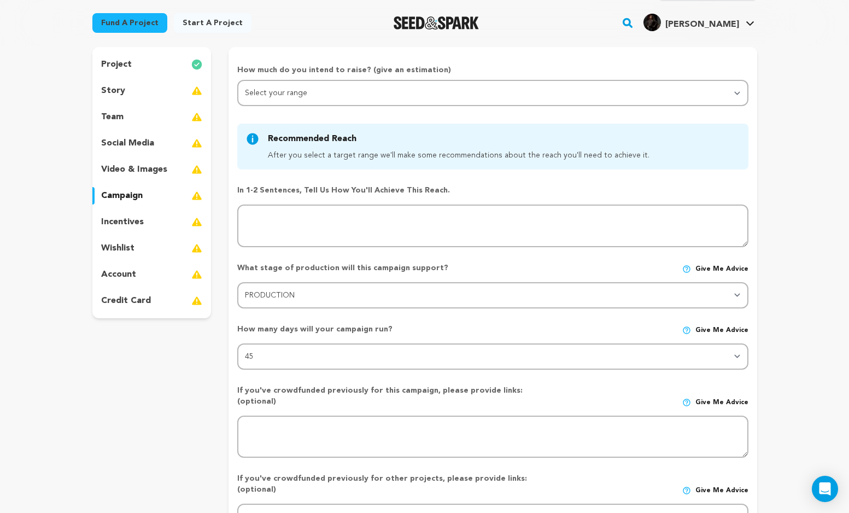
click at [140, 150] on div "social media" at bounding box center [151, 142] width 119 height 17
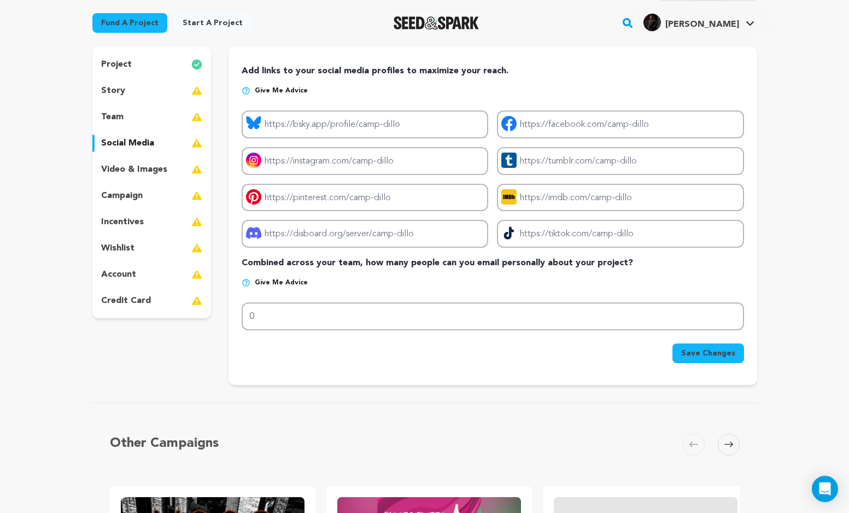
click at [134, 163] on p "video & images" at bounding box center [134, 169] width 66 height 13
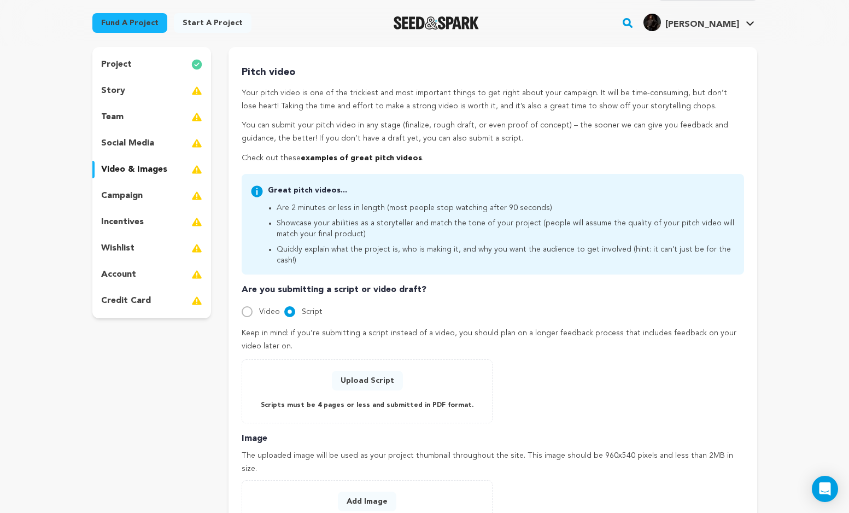
click at [129, 120] on div "team" at bounding box center [151, 116] width 119 height 17
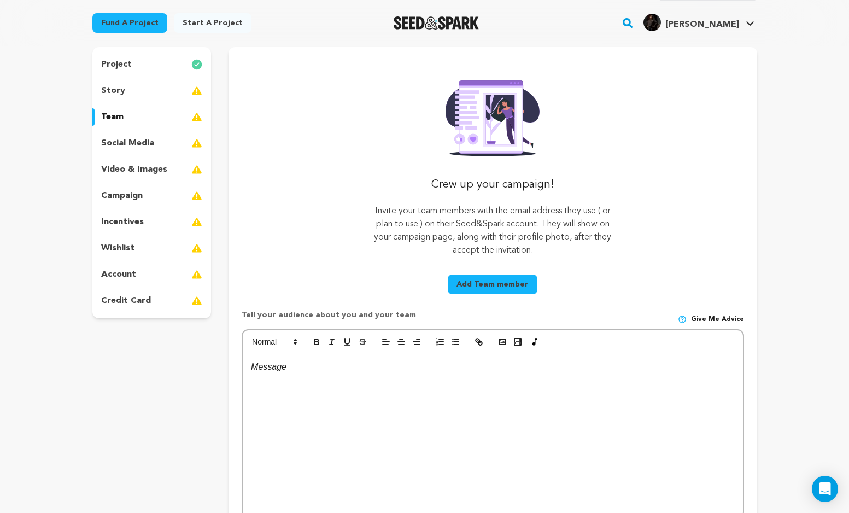
click at [344, 367] on p at bounding box center [492, 367] width 483 height 14
click at [314, 386] on p "Max Page" at bounding box center [492, 380] width 483 height 14
click at [328, 408] on p "Kathryn Jurbala" at bounding box center [492, 409] width 483 height 14
click at [315, 392] on p "Sofia Riccio" at bounding box center [492, 395] width 483 height 14
click at [317, 408] on p "Kathryn Jurbala" at bounding box center [492, 409] width 483 height 14
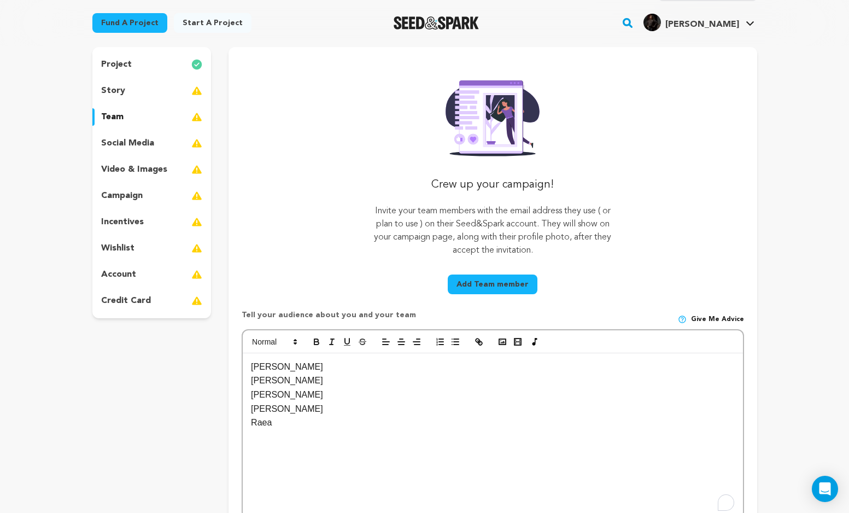
click at [156, 137] on div "social media" at bounding box center [151, 142] width 119 height 17
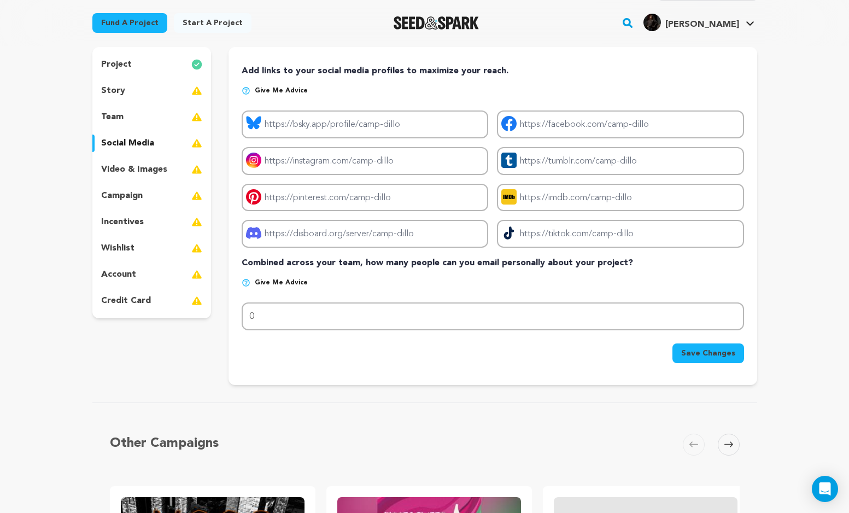
click at [147, 120] on div "team" at bounding box center [151, 116] width 119 height 17
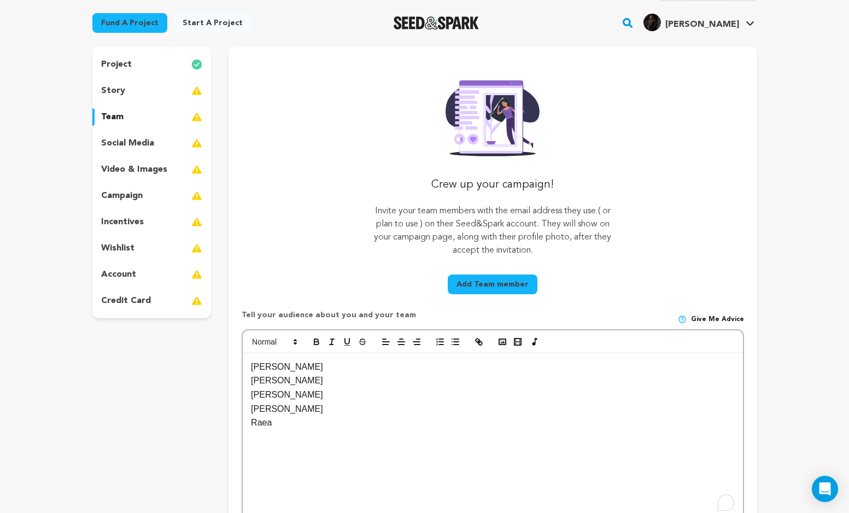
click at [110, 143] on p "social media" at bounding box center [127, 143] width 53 height 13
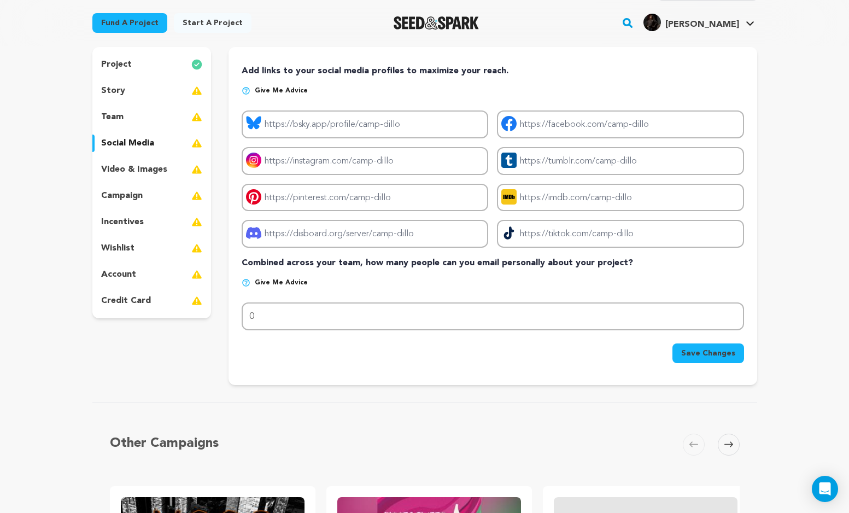
click at [138, 166] on p "video & images" at bounding box center [134, 169] width 66 height 13
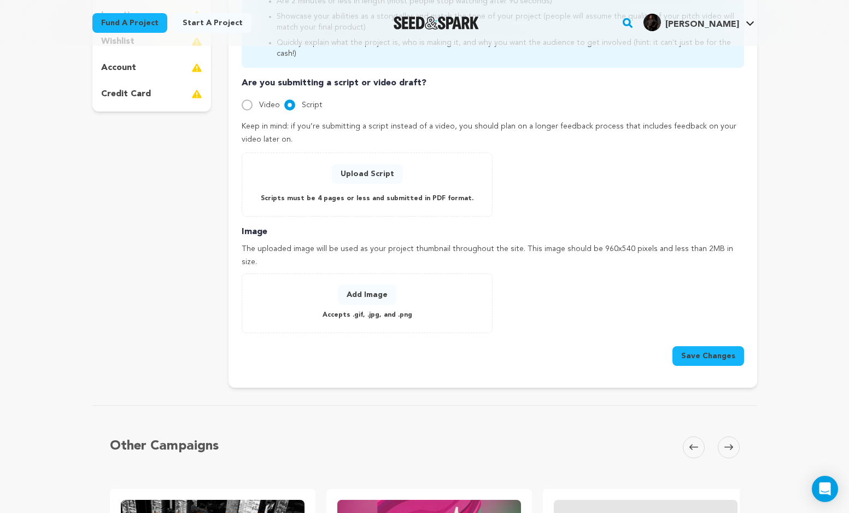
scroll to position [185, 0]
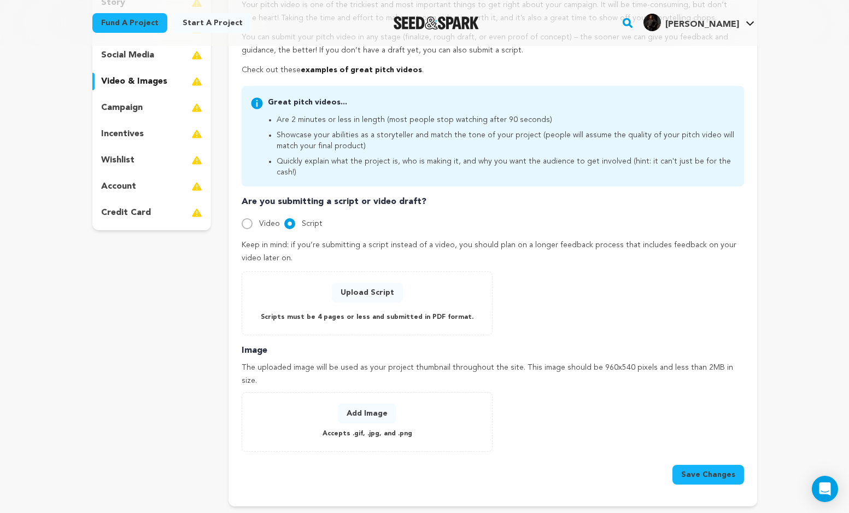
click at [125, 185] on p "account" at bounding box center [118, 186] width 35 height 13
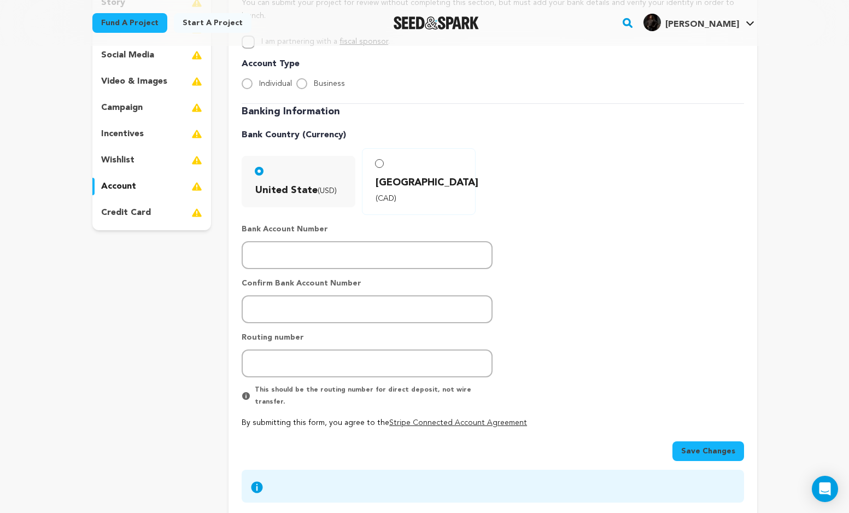
click at [127, 154] on p "wishlist" at bounding box center [117, 160] width 33 height 13
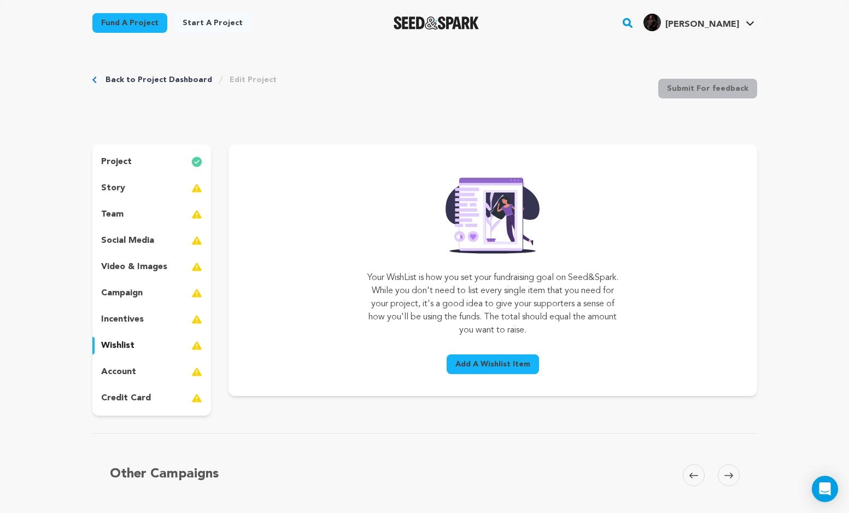
click at [141, 185] on div "story" at bounding box center [151, 187] width 119 height 17
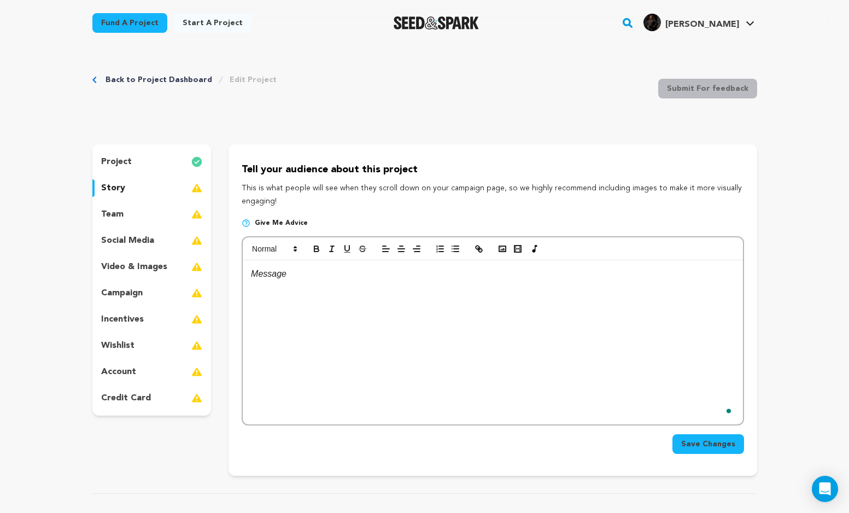
click at [380, 284] on div "To enrich screen reader interactions, please activate Accessibility in Grammarl…" at bounding box center [493, 342] width 500 height 164
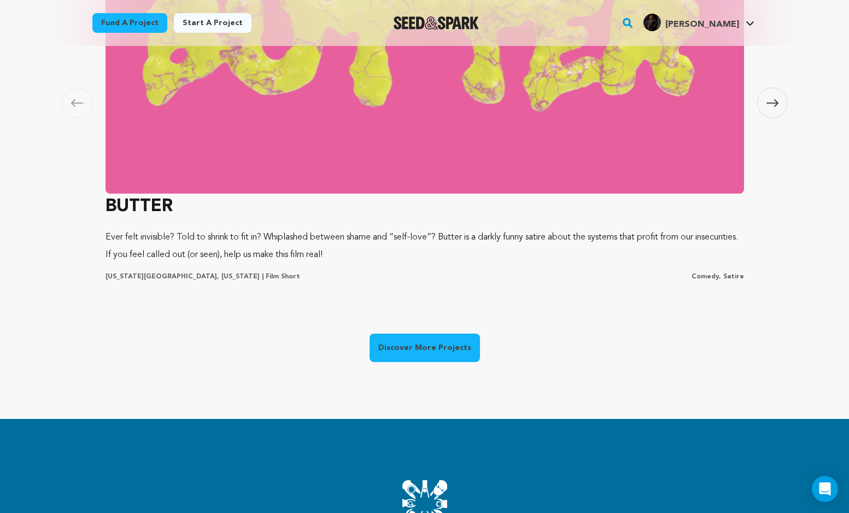
scroll to position [810, 0]
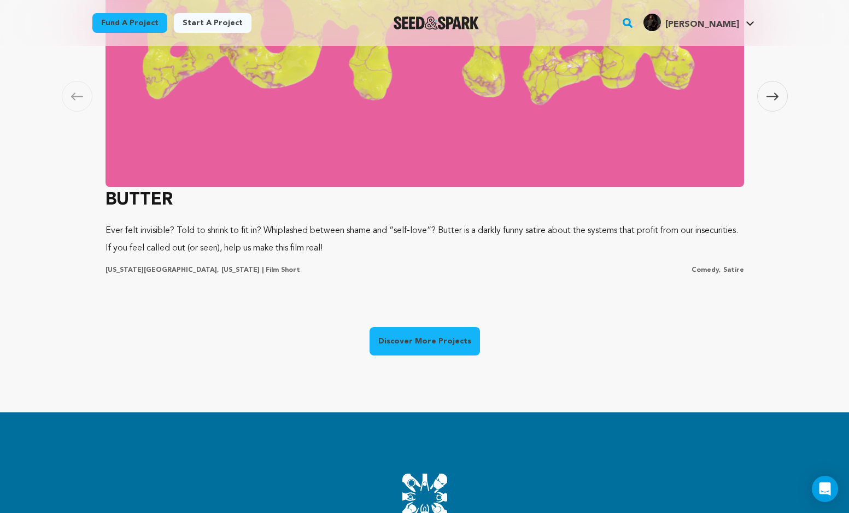
click at [330, 138] on img at bounding box center [425, 39] width 638 height 295
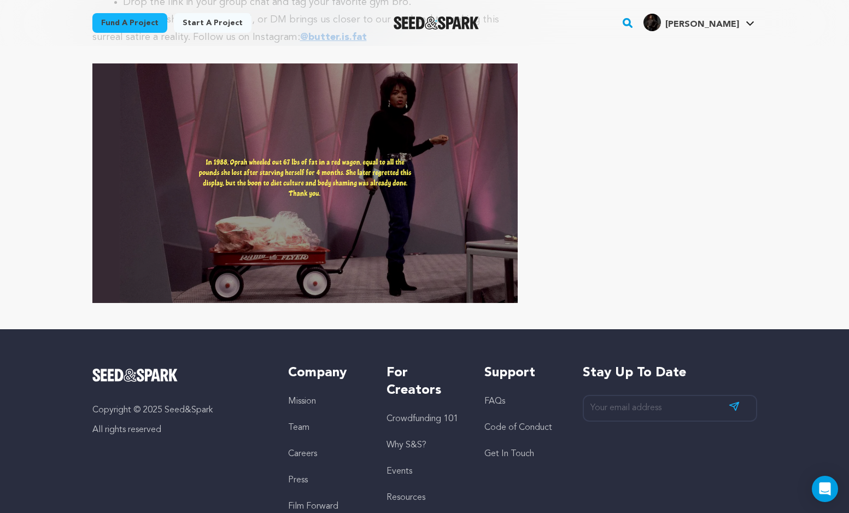
scroll to position [5191, 0]
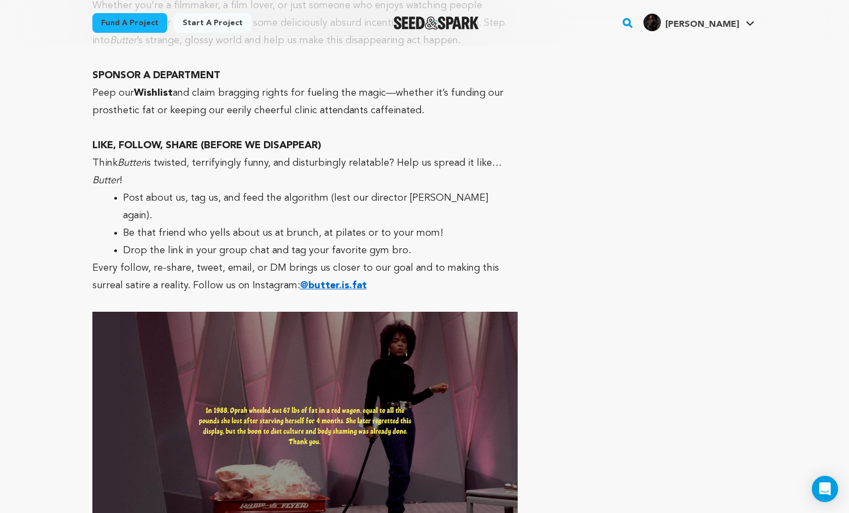
scroll to position [4905, 0]
